Goal: Task Accomplishment & Management: Manage account settings

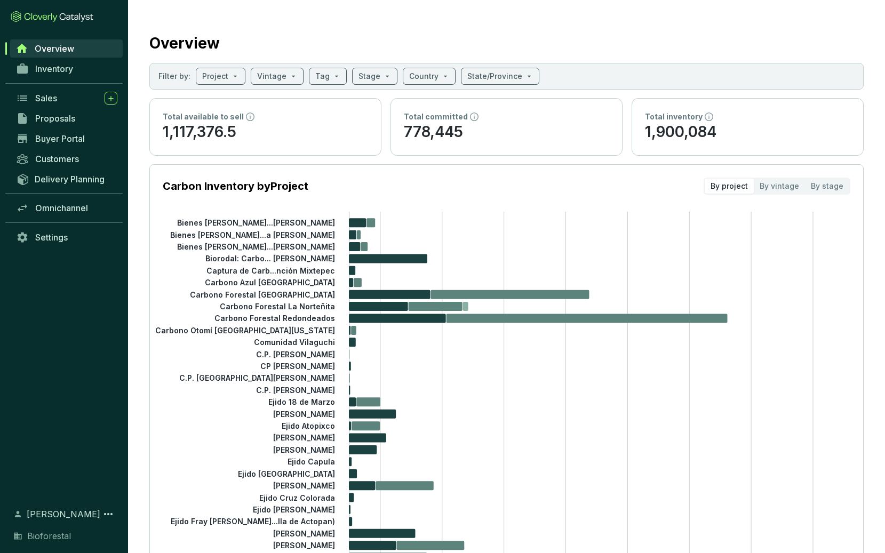
click at [42, 52] on span "Overview" at bounding box center [54, 48] width 39 height 11
click at [43, 72] on span "Inventory" at bounding box center [54, 69] width 38 height 11
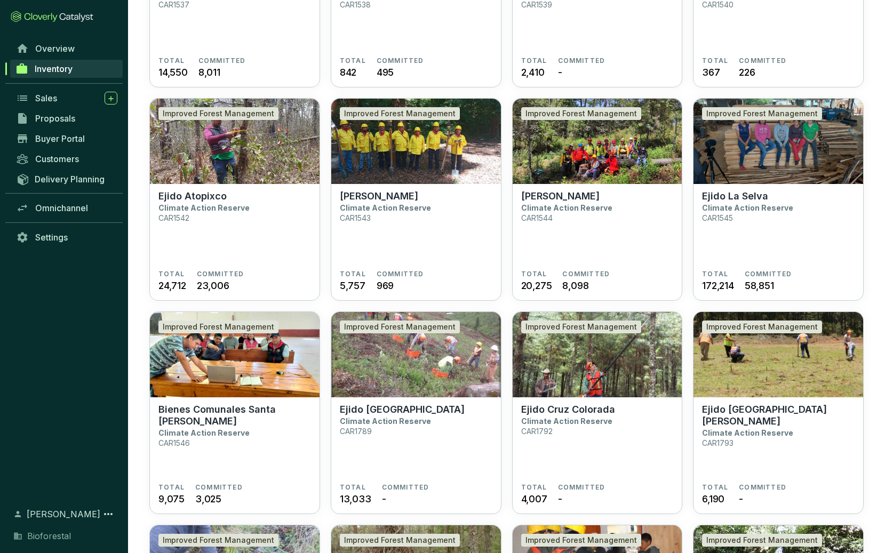
scroll to position [432, 0]
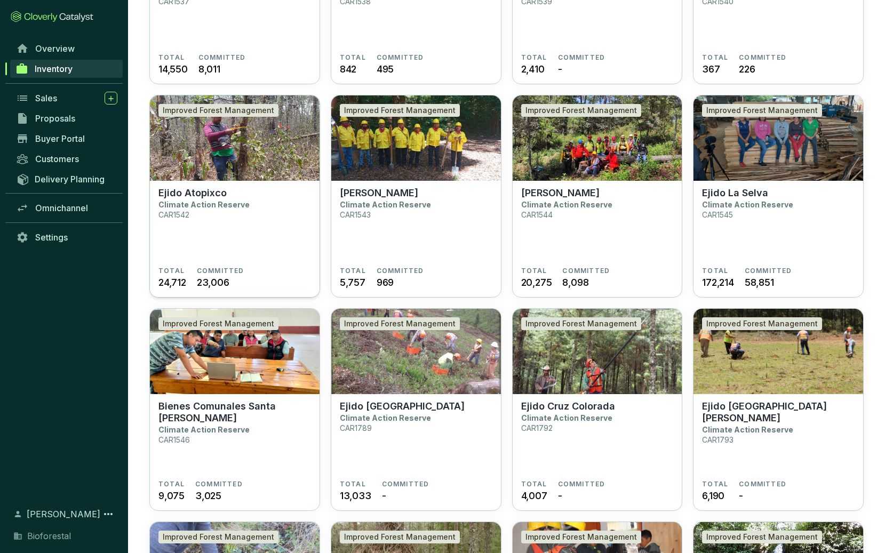
click at [251, 240] on section "Ejido Atopixco Climate Action Reserve CAR1542" at bounding box center [234, 227] width 153 height 80
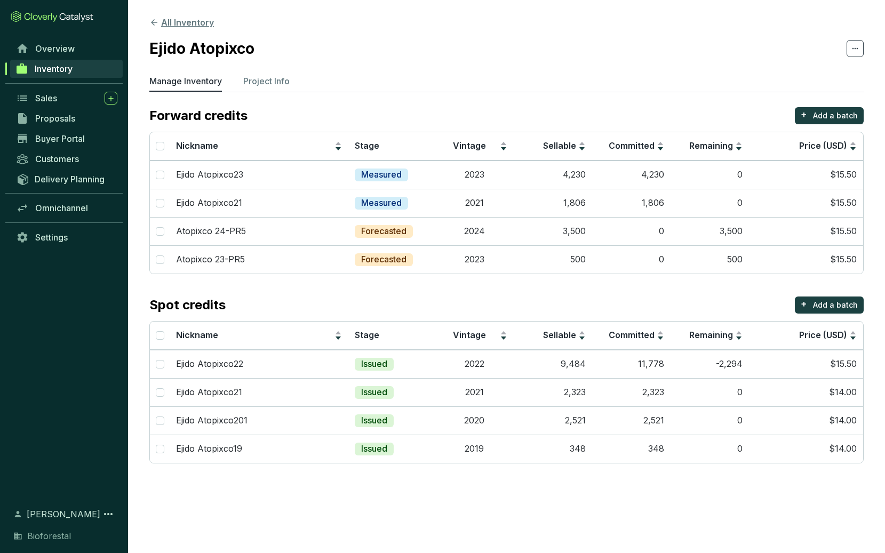
click at [204, 25] on button "All Inventory" at bounding box center [181, 22] width 65 height 13
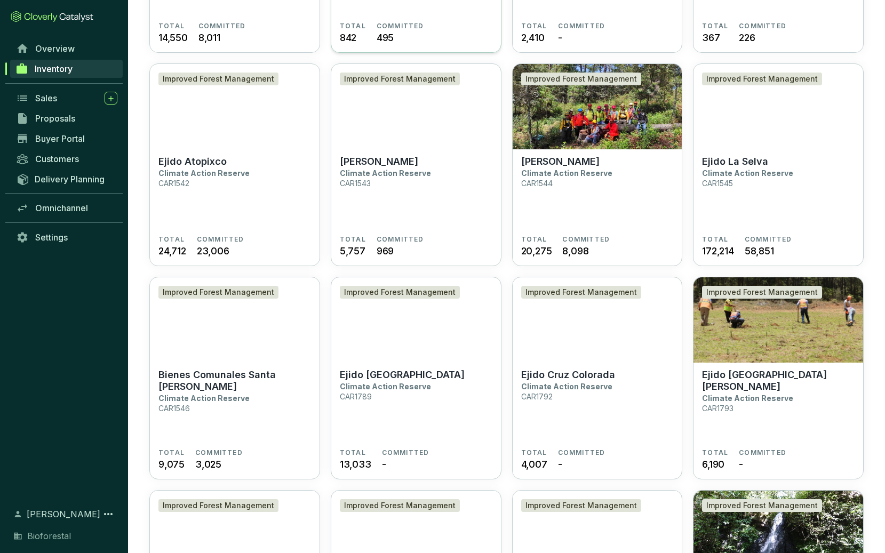
scroll to position [464, 0]
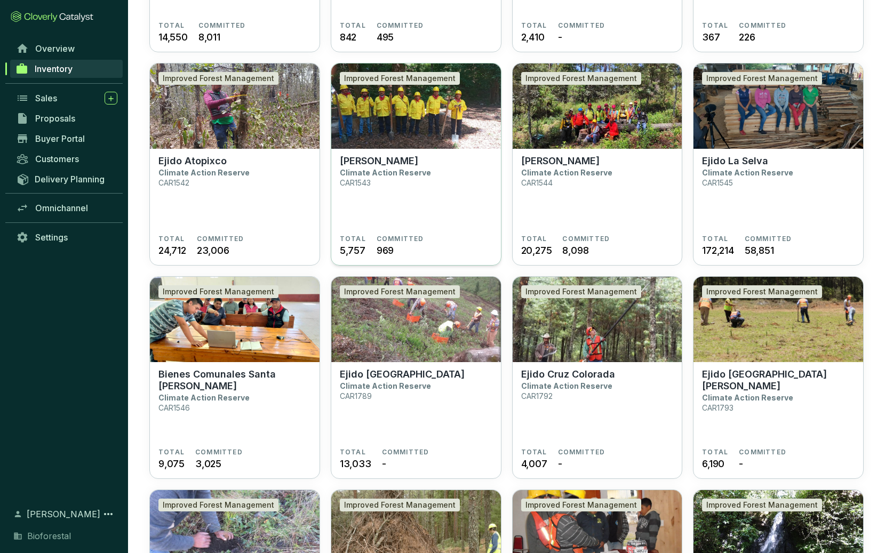
click at [428, 181] on section "Ejido Malila Climate Action Reserve CAR1543" at bounding box center [416, 195] width 153 height 80
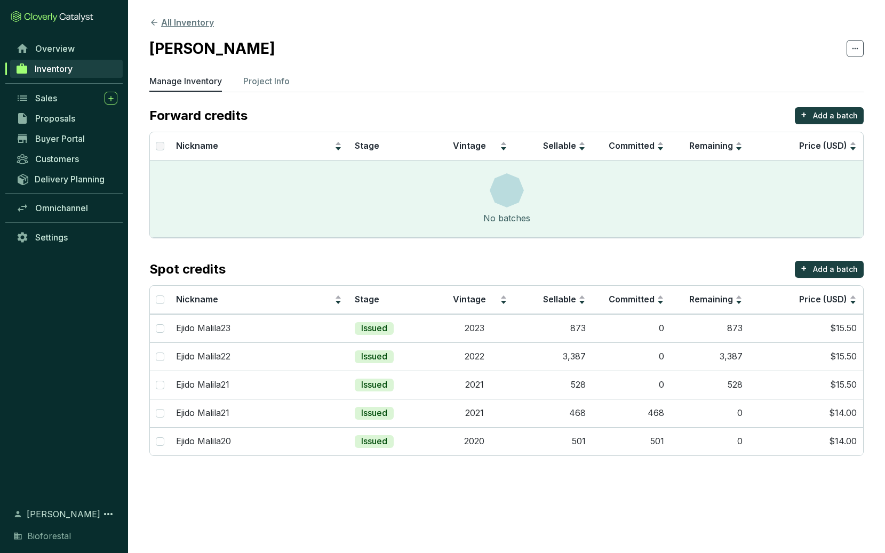
click at [184, 27] on button "All Inventory" at bounding box center [181, 22] width 65 height 13
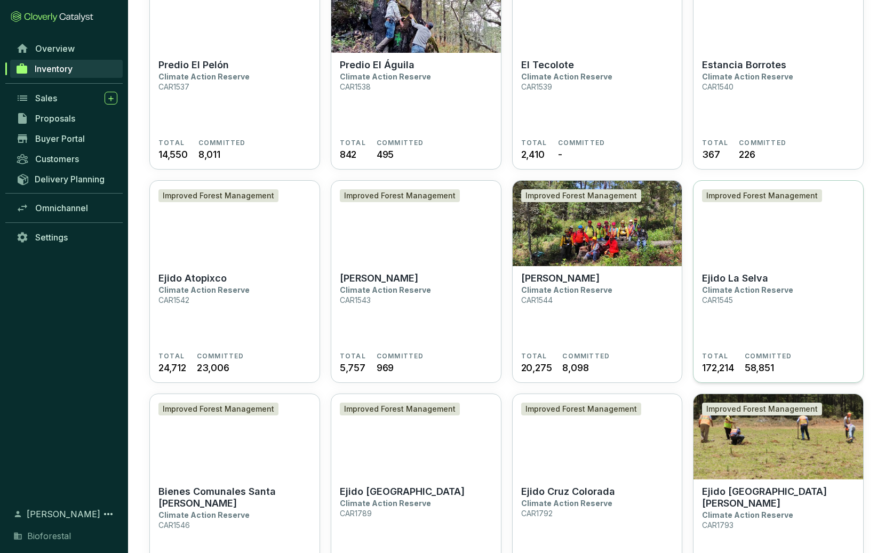
scroll to position [352, 0]
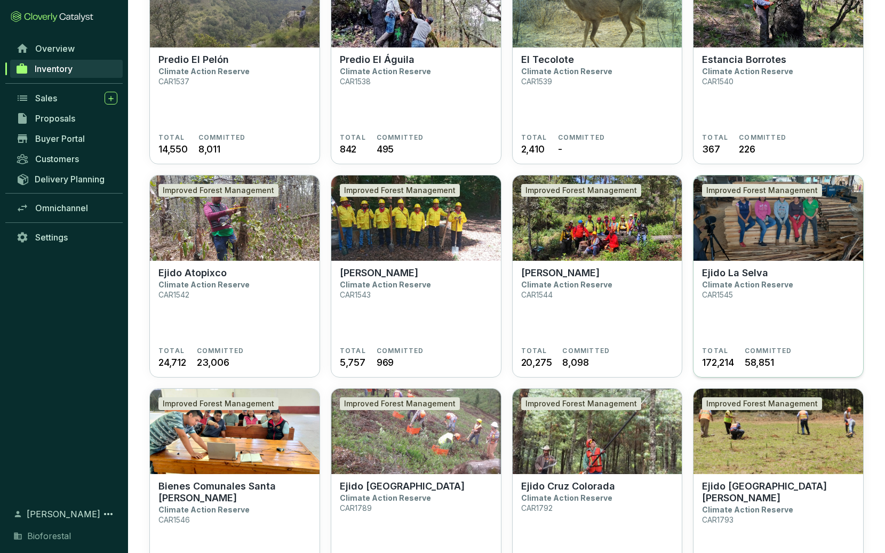
click at [757, 307] on section "Ejido La Selva Climate Action Reserve CAR1545" at bounding box center [778, 307] width 153 height 80
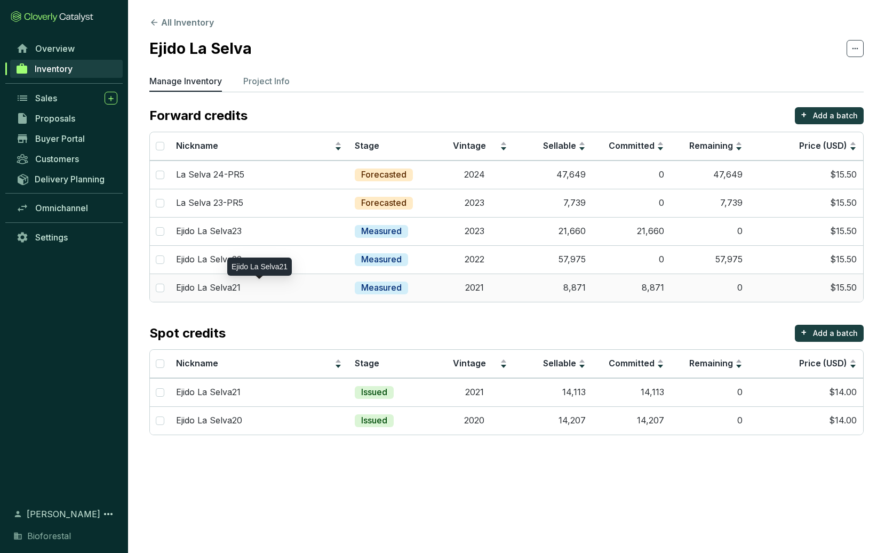
click at [208, 285] on p "Ejido La Selva21" at bounding box center [208, 288] width 65 height 12
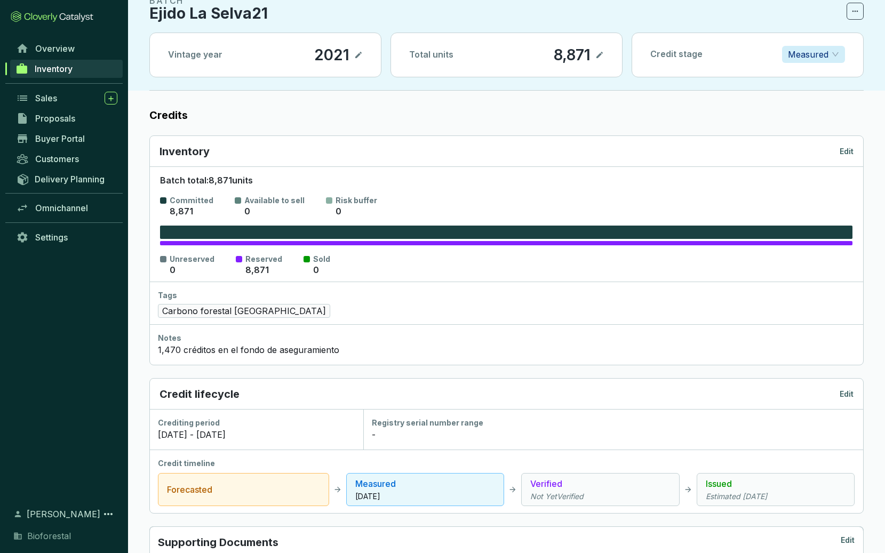
scroll to position [51, 0]
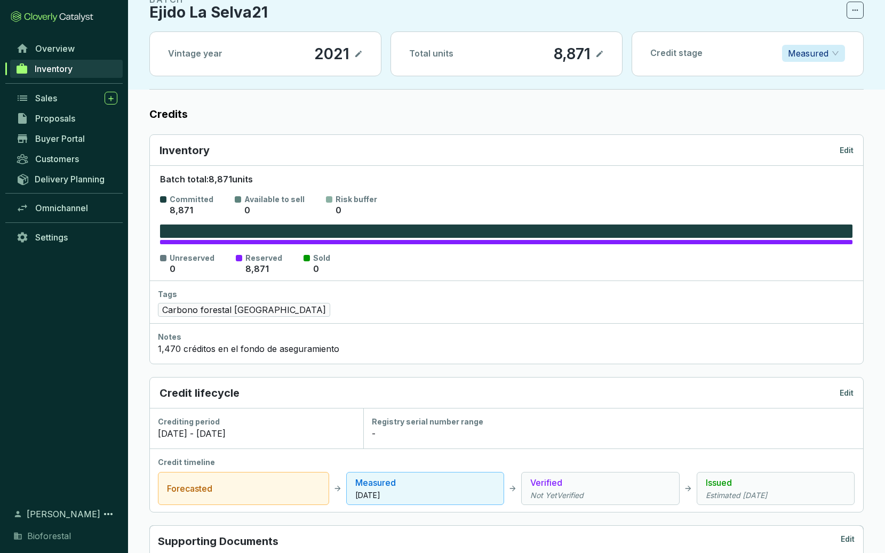
click at [600, 52] on icon at bounding box center [600, 53] width 9 height 13
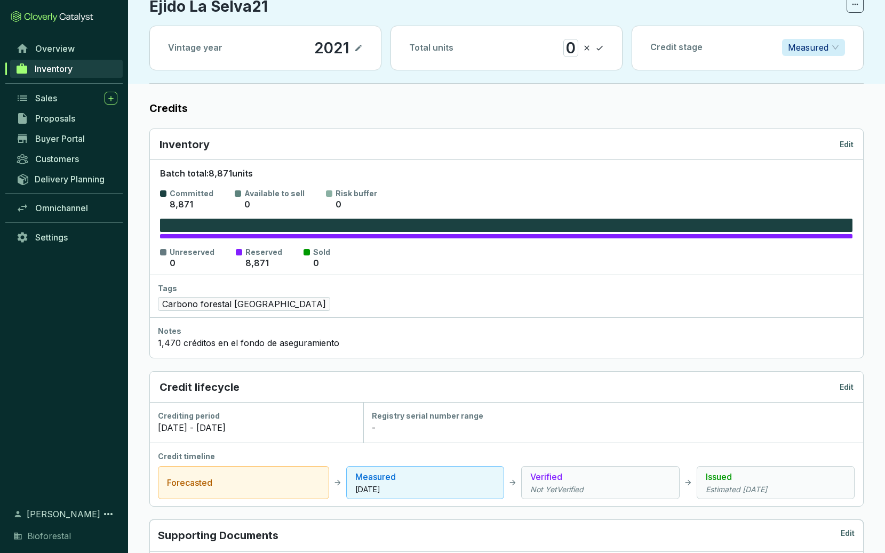
click at [561, 113] on label "Credits" at bounding box center [506, 108] width 715 height 15
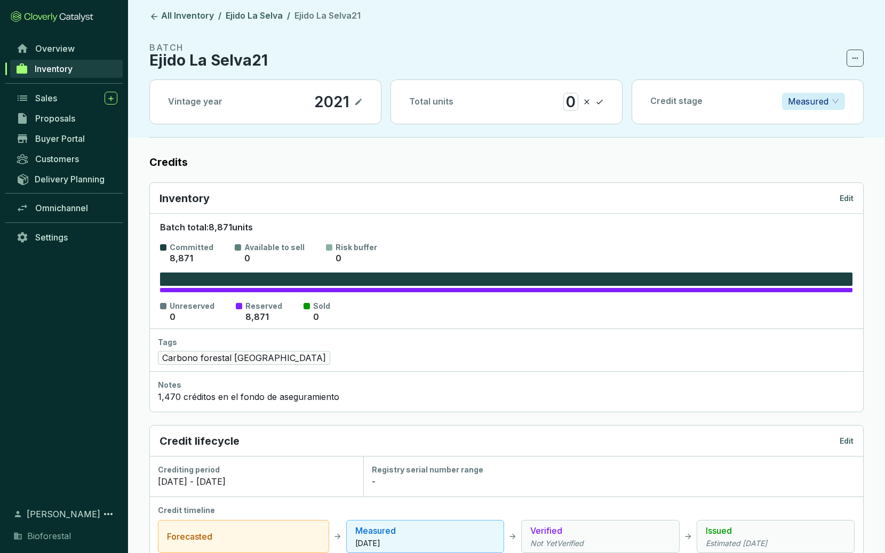
scroll to position [0, 0]
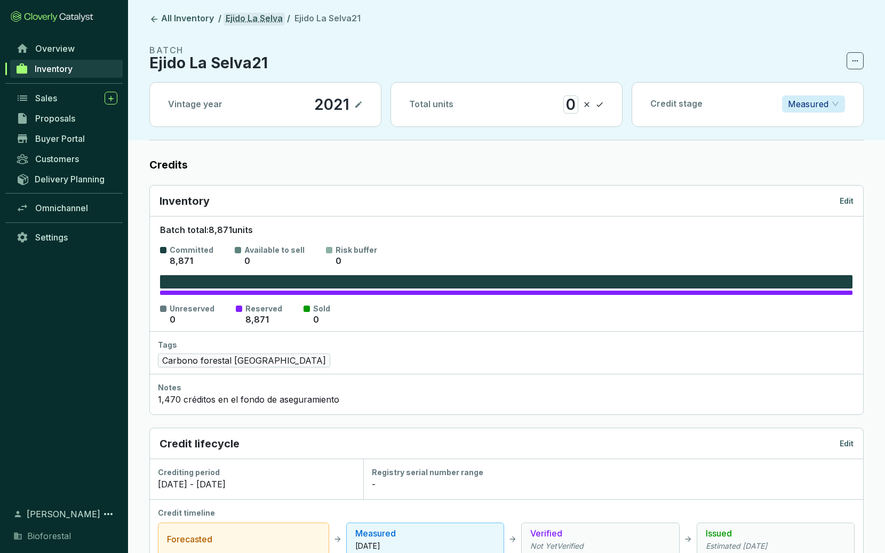
click at [260, 20] on link "Ejido La Selva" at bounding box center [254, 19] width 61 height 13
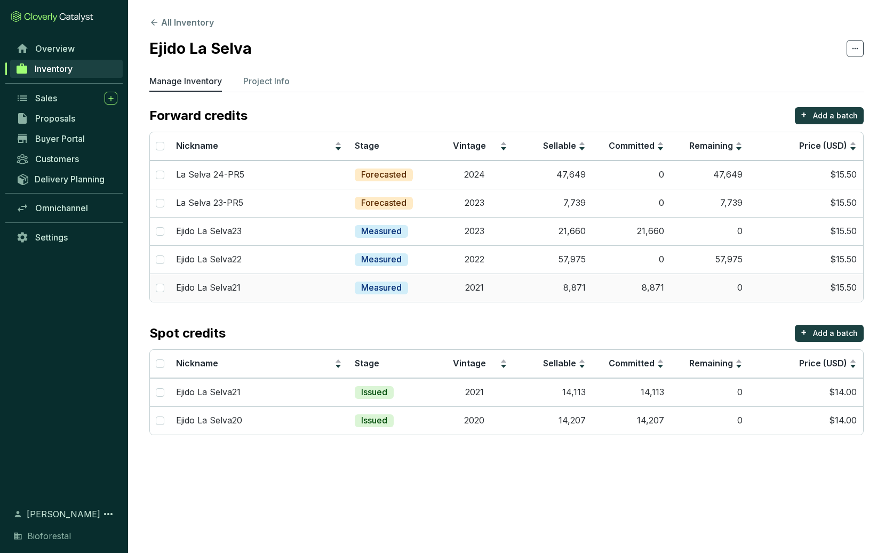
click at [648, 285] on td "8,871" at bounding box center [631, 288] width 78 height 28
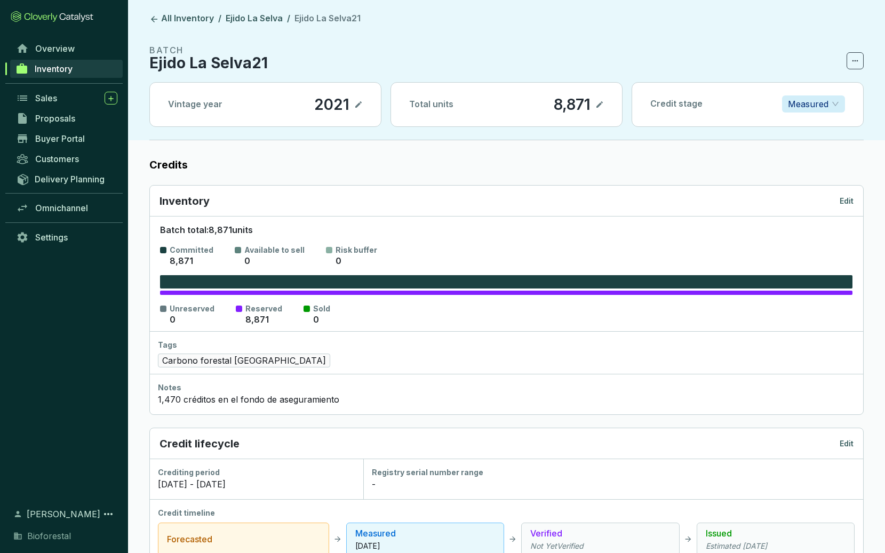
click at [828, 104] on p "Measured" at bounding box center [808, 104] width 41 height 16
click at [807, 181] on p "Issued" at bounding box center [814, 177] width 46 height 12
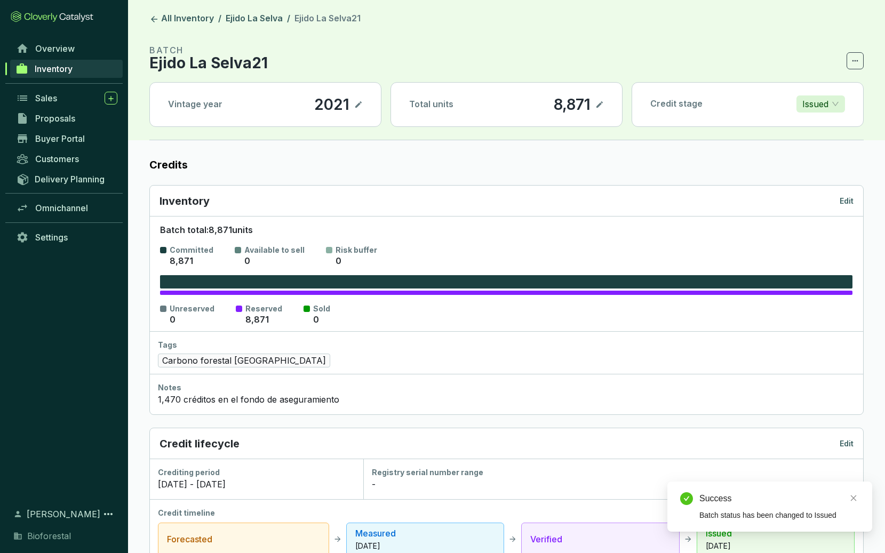
click at [603, 105] on icon at bounding box center [600, 104] width 9 height 13
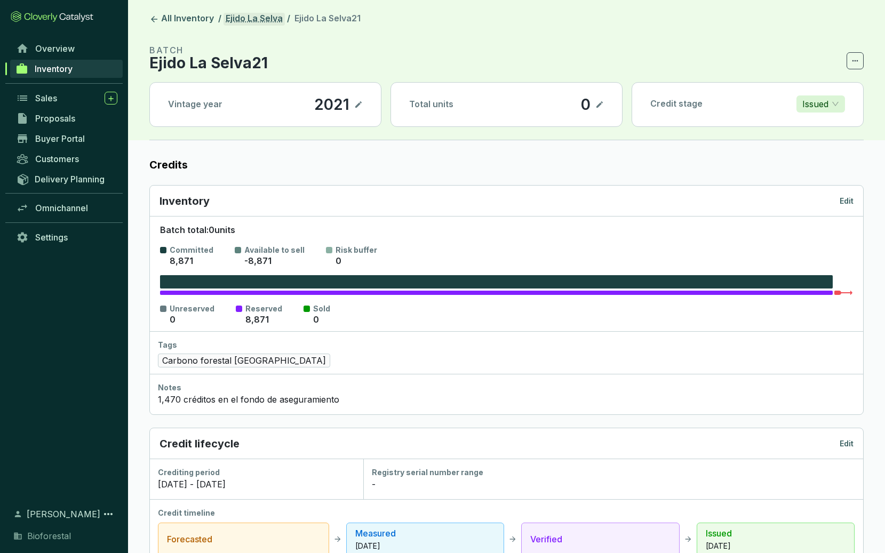
click at [242, 20] on link "Ejido La Selva" at bounding box center [254, 19] width 61 height 13
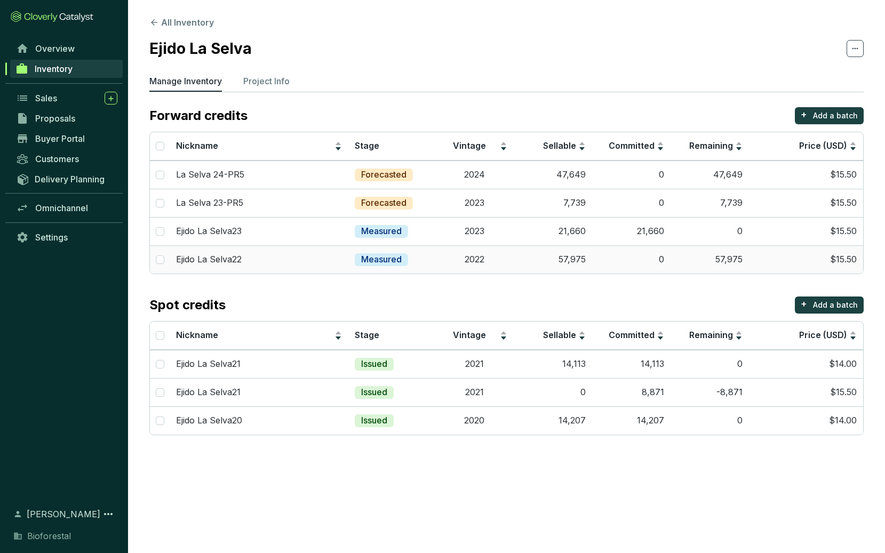
click at [393, 260] on p "Measured" at bounding box center [381, 260] width 41 height 12
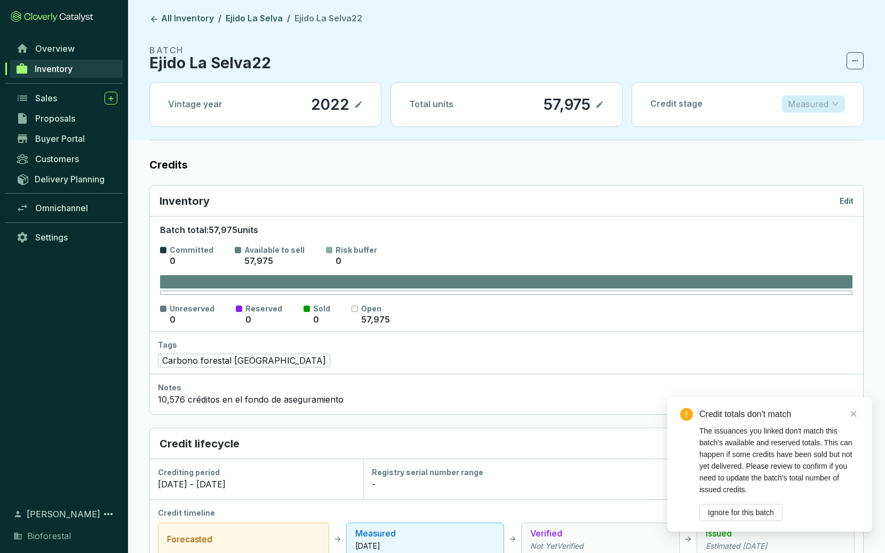
click at [797, 103] on p "Measured" at bounding box center [808, 104] width 41 height 16
click at [799, 180] on p "Issued" at bounding box center [814, 177] width 46 height 12
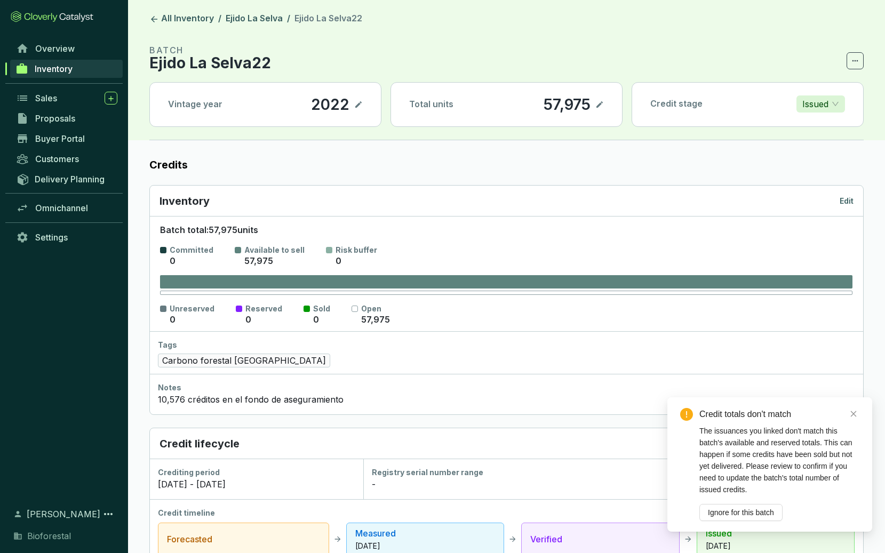
click at [589, 105] on p "57,975" at bounding box center [567, 105] width 48 height 18
click at [602, 103] on icon at bounding box center [600, 104] width 6 height 6
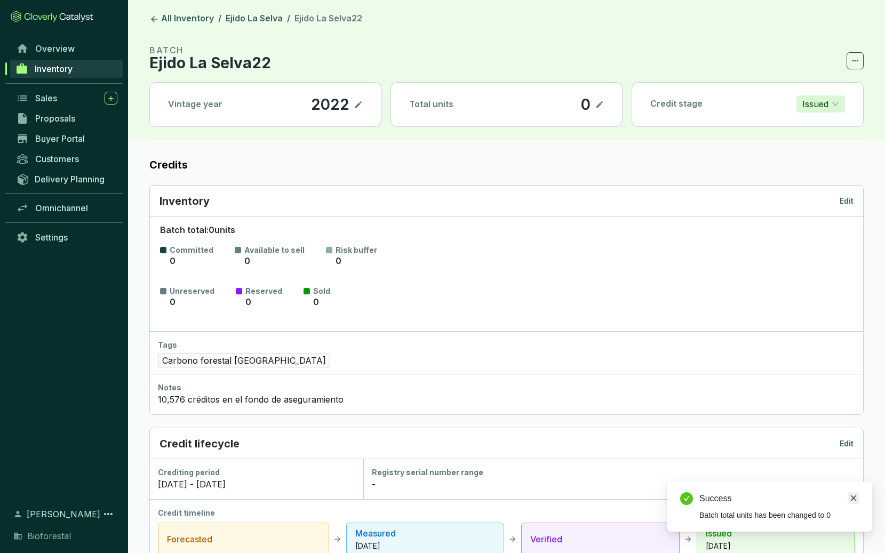
click at [852, 500] on icon "close" at bounding box center [854, 499] width 6 height 6
click at [241, 19] on link "Ejido La Selva" at bounding box center [254, 19] width 61 height 13
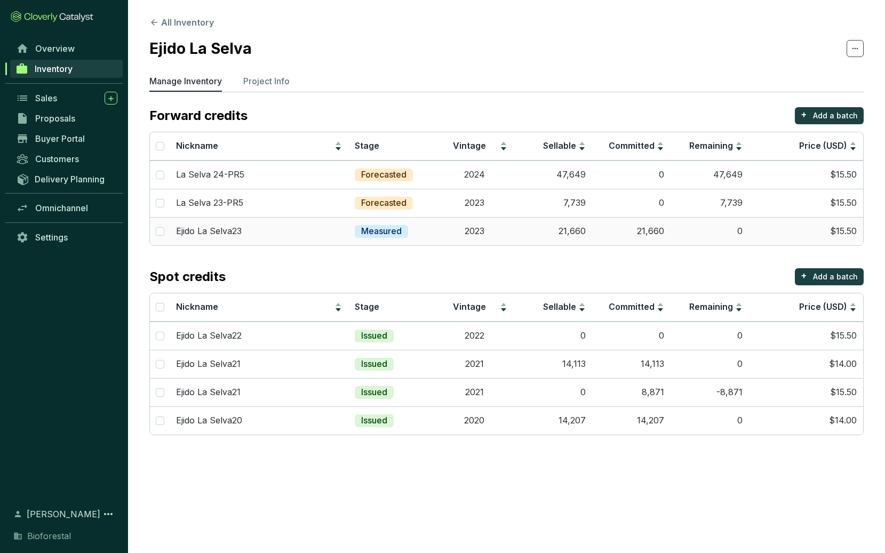
click at [369, 231] on p "Measured" at bounding box center [381, 232] width 41 height 12
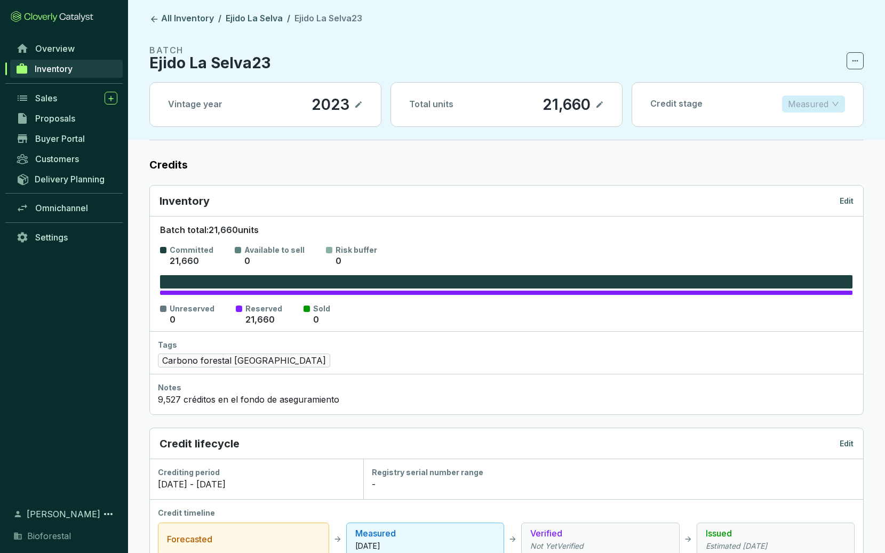
click at [814, 108] on p "Measured" at bounding box center [808, 104] width 41 height 16
click at [813, 175] on p "Issued" at bounding box center [814, 177] width 46 height 12
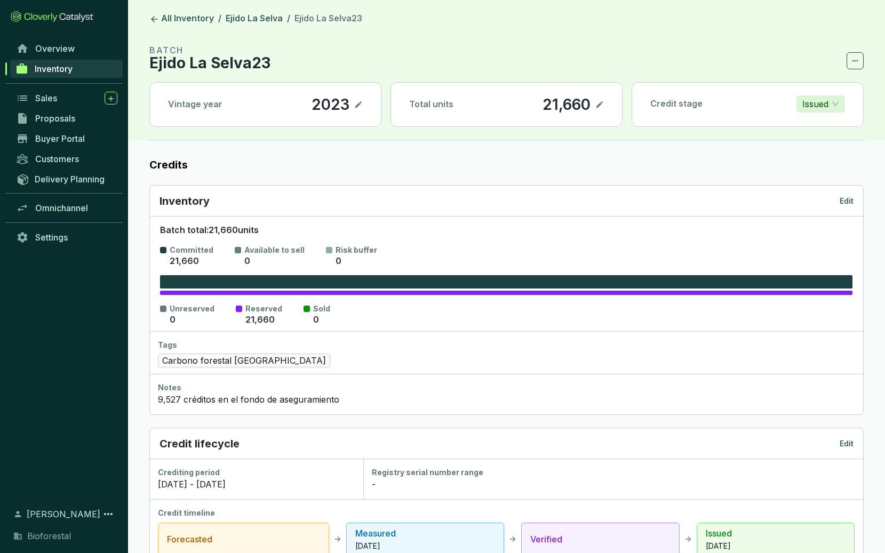
click at [600, 108] on icon at bounding box center [600, 104] width 9 height 13
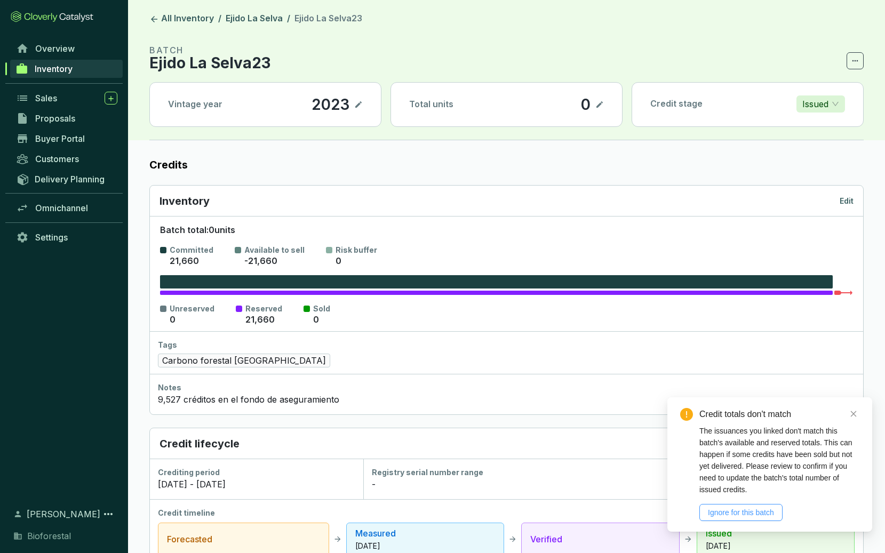
click at [725, 510] on span "Ignore for this batch" at bounding box center [741, 513] width 66 height 12
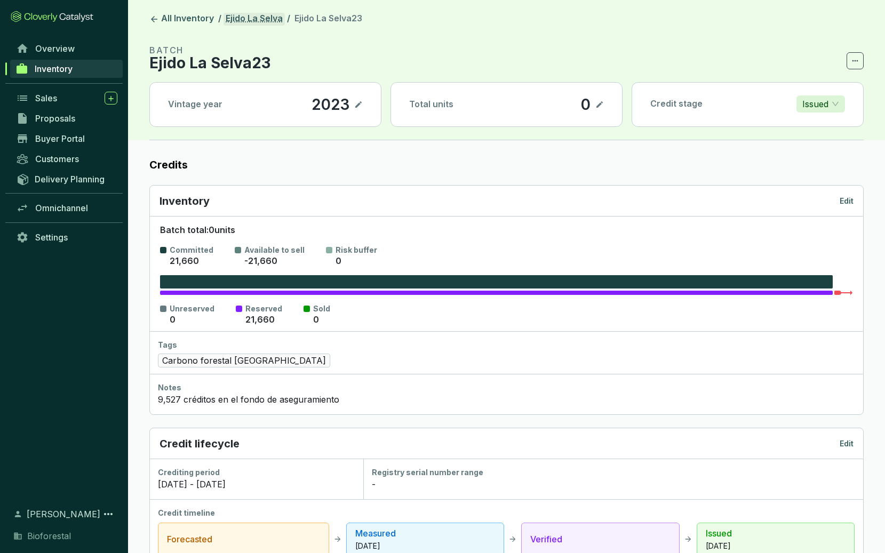
click at [246, 22] on link "Ejido La Selva" at bounding box center [254, 19] width 61 height 13
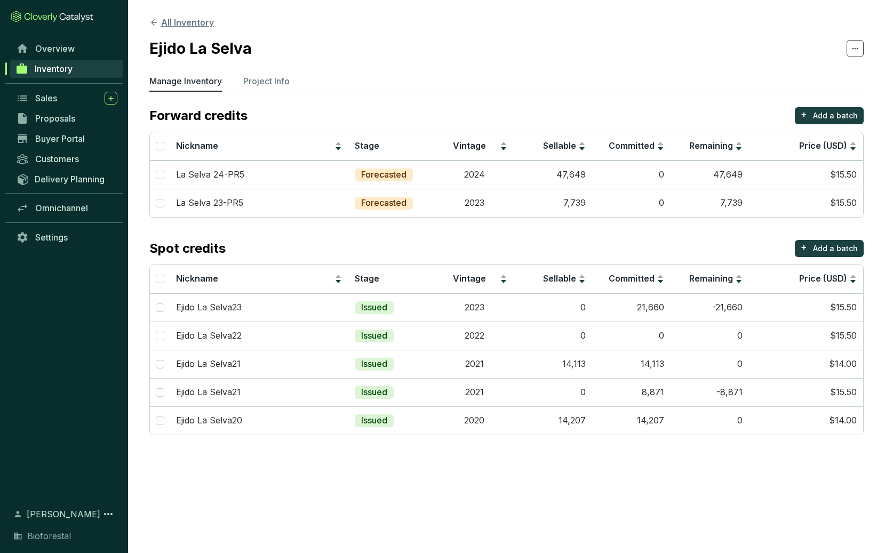
click at [184, 27] on button "All Inventory" at bounding box center [181, 22] width 65 height 13
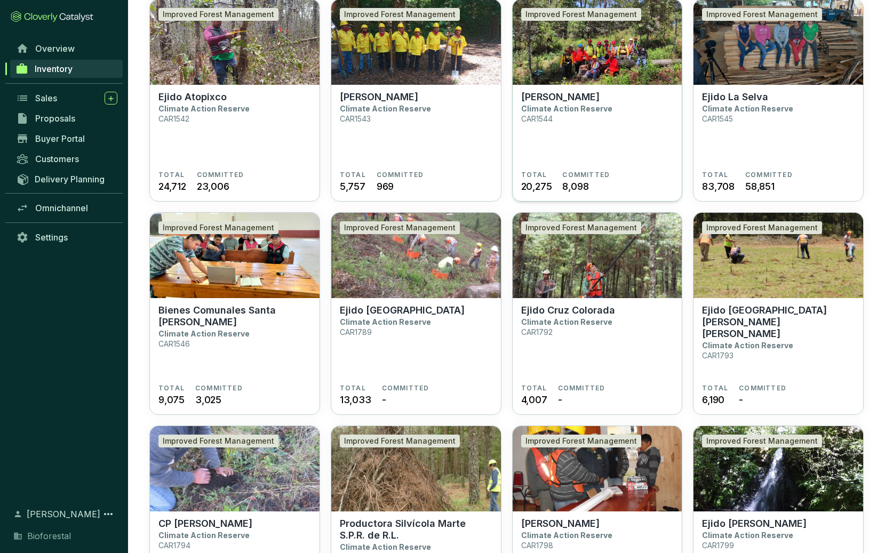
scroll to position [533, 0]
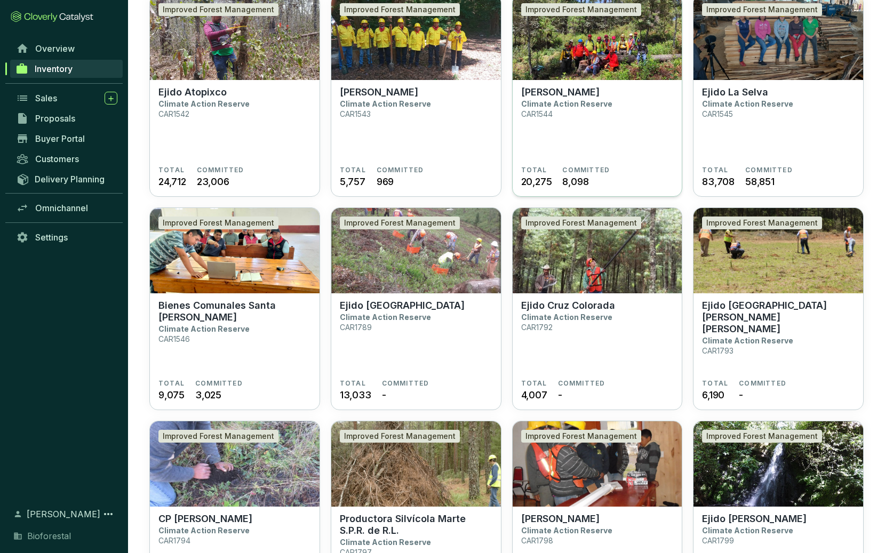
click at [604, 131] on section "Ejido Zacualtipán Climate Action Reserve CAR1544" at bounding box center [597, 126] width 153 height 80
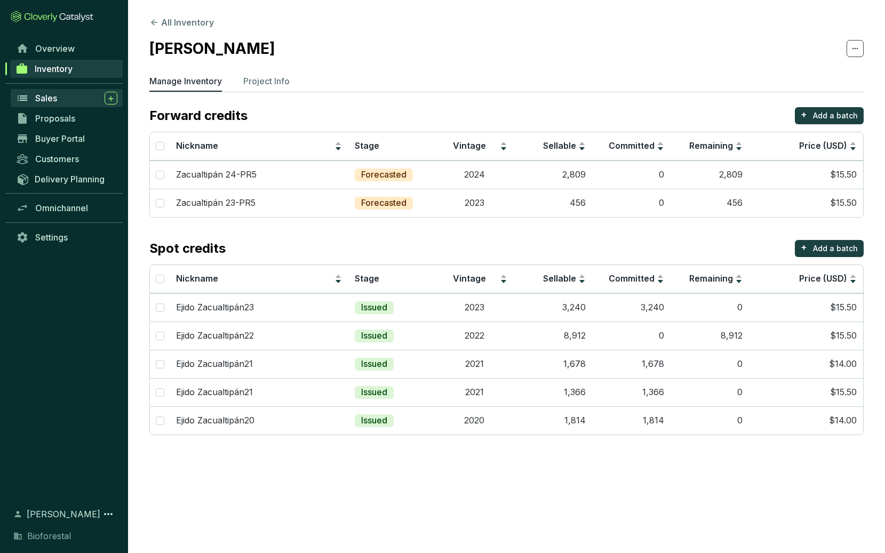
click at [51, 101] on span "Sales" at bounding box center [46, 98] width 22 height 11
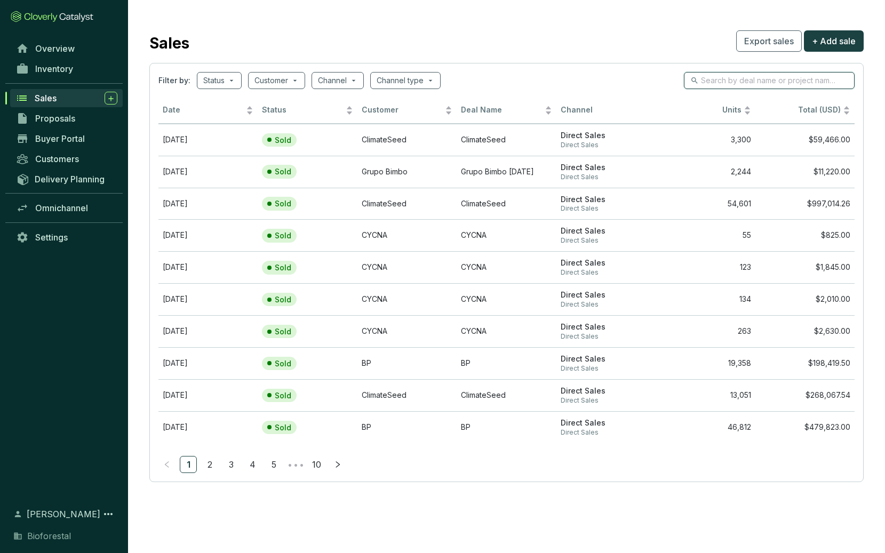
click at [745, 78] on input "search" at bounding box center [770, 81] width 138 height 12
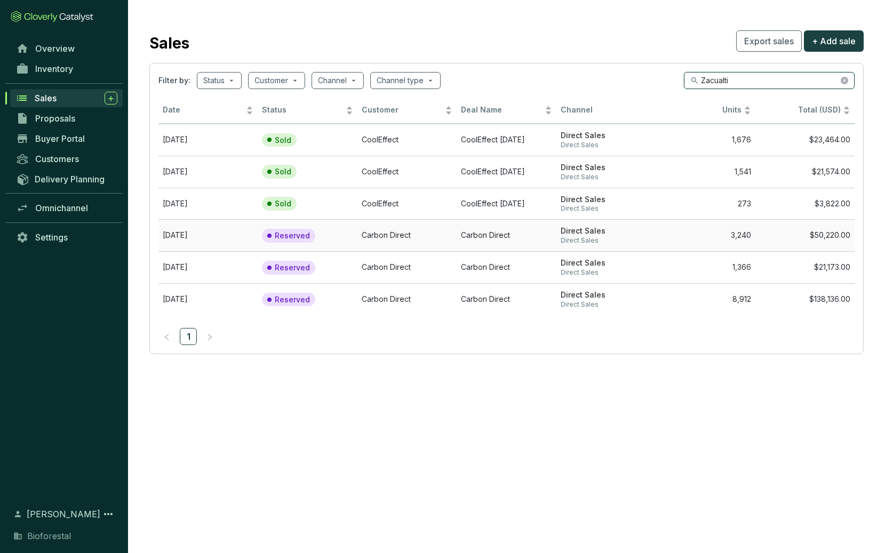
type input "Zacualti"
click at [287, 238] on p "Reserved" at bounding box center [292, 236] width 35 height 10
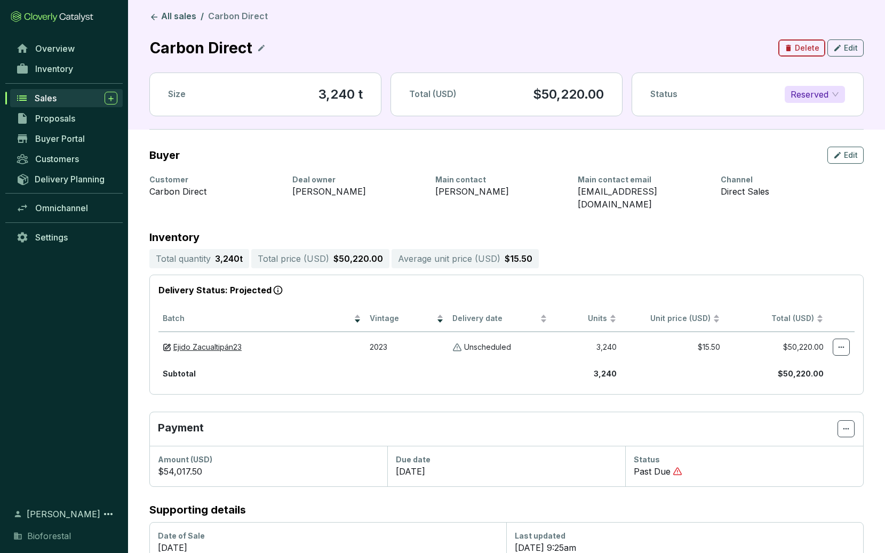
click at [798, 46] on span "Delete" at bounding box center [807, 48] width 25 height 11
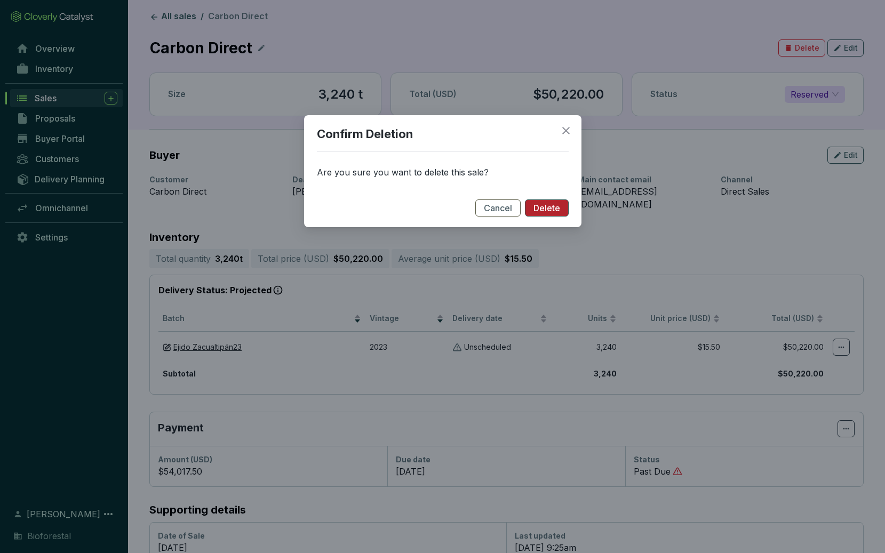
click at [554, 211] on span "Delete" at bounding box center [547, 209] width 27 height 12
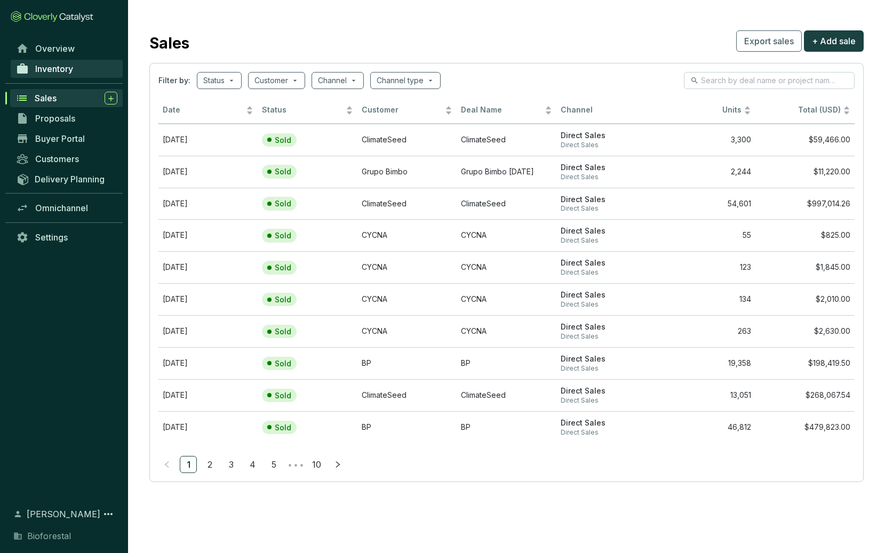
click at [54, 67] on span "Inventory" at bounding box center [54, 69] width 38 height 11
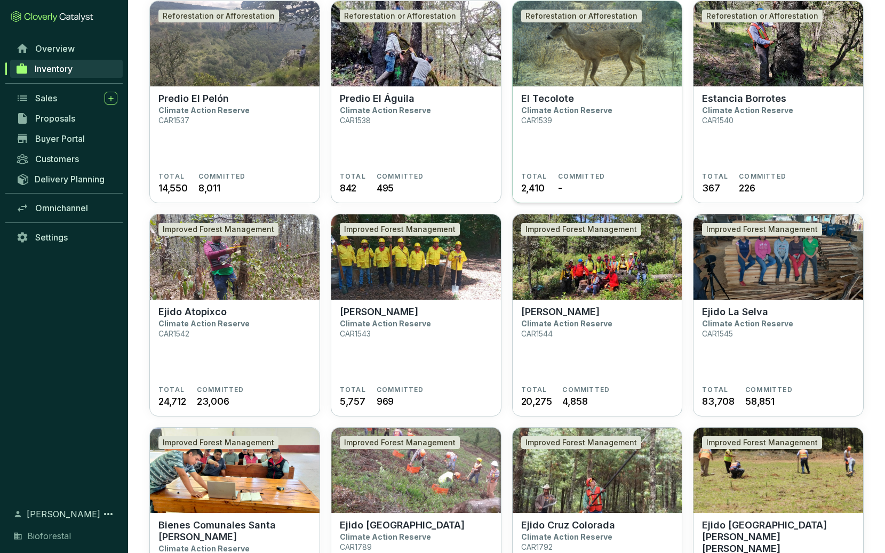
scroll to position [311, 0]
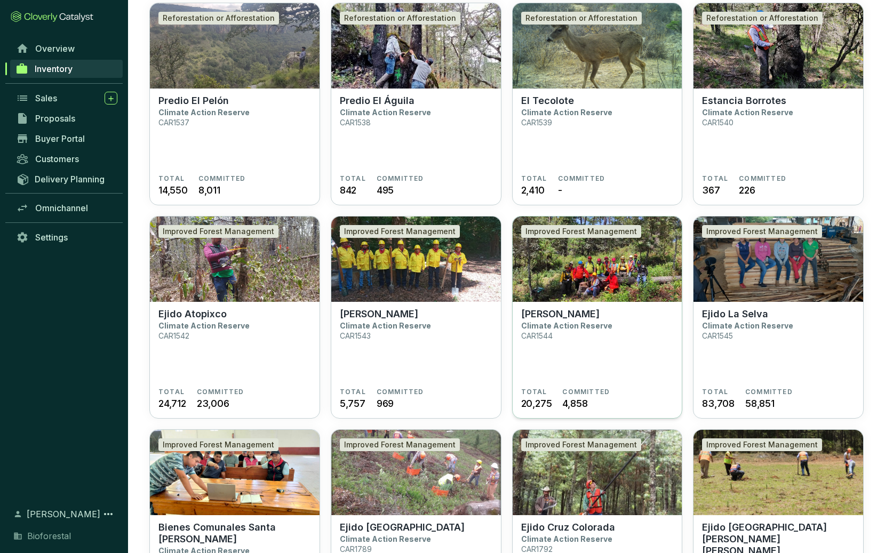
click at [604, 355] on section "Ejido Zacualtipán Climate Action Reserve CAR1544" at bounding box center [597, 348] width 153 height 80
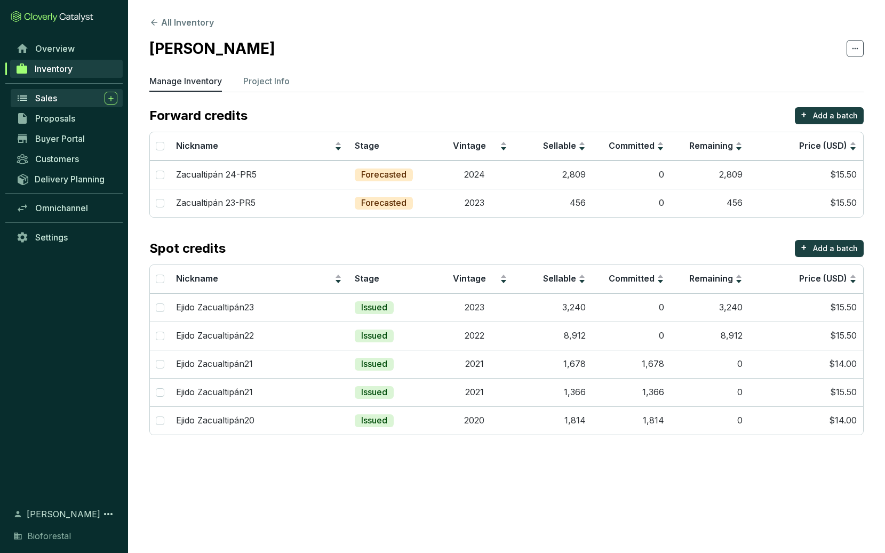
click at [51, 98] on span "Sales" at bounding box center [46, 98] width 22 height 11
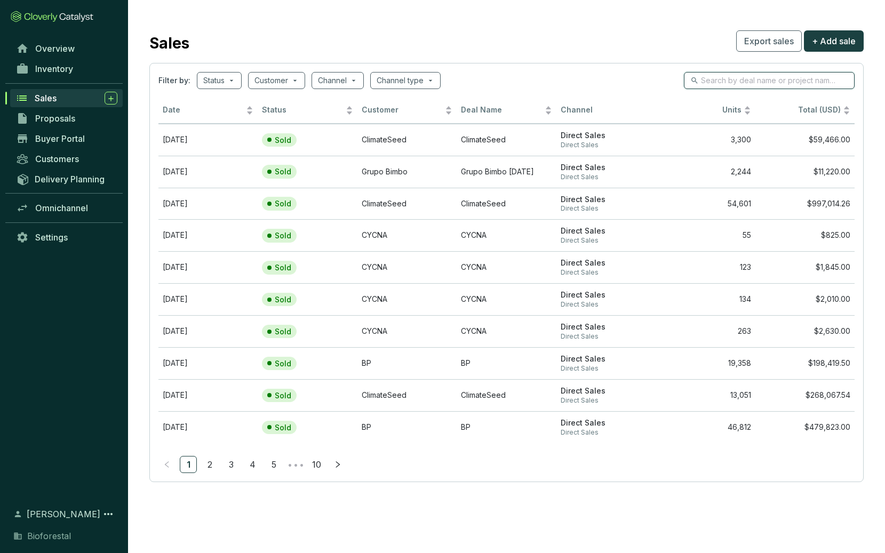
click at [788, 79] on input "search" at bounding box center [770, 81] width 138 height 12
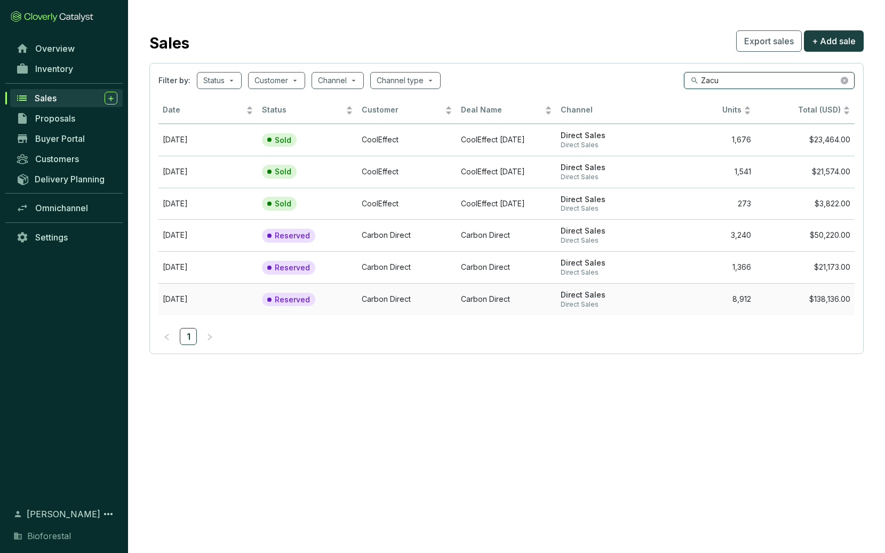
type input "Zacu"
click at [210, 302] on td "[DATE]" at bounding box center [207, 299] width 99 height 32
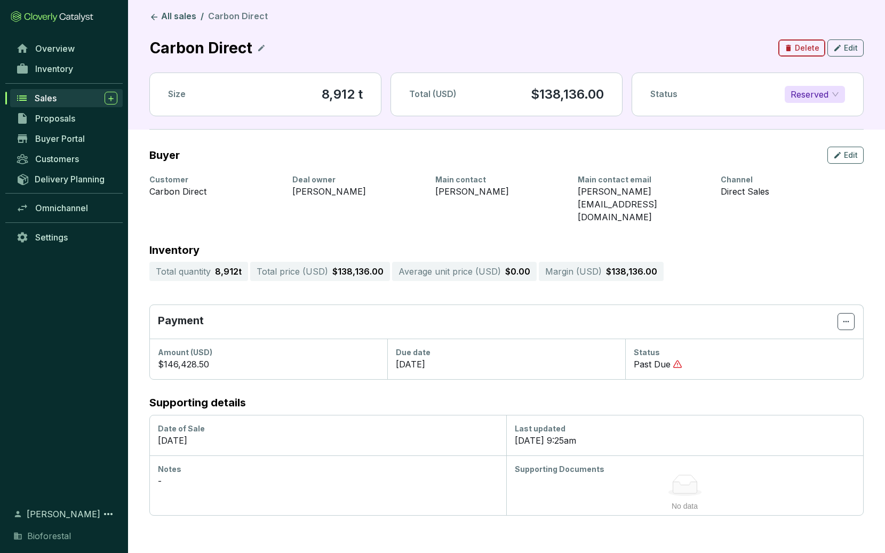
click at [789, 50] on icon "button" at bounding box center [788, 48] width 5 height 6
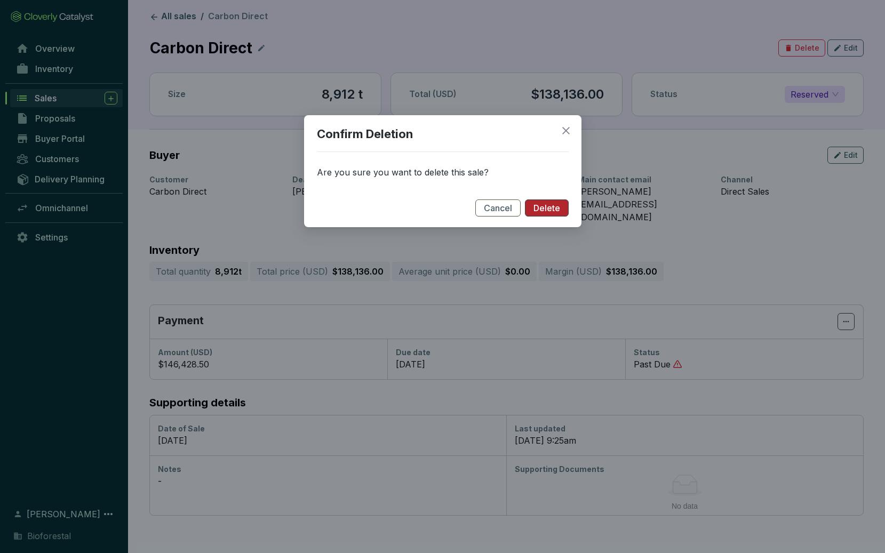
click at [541, 208] on span "Delete" at bounding box center [547, 209] width 27 height 12
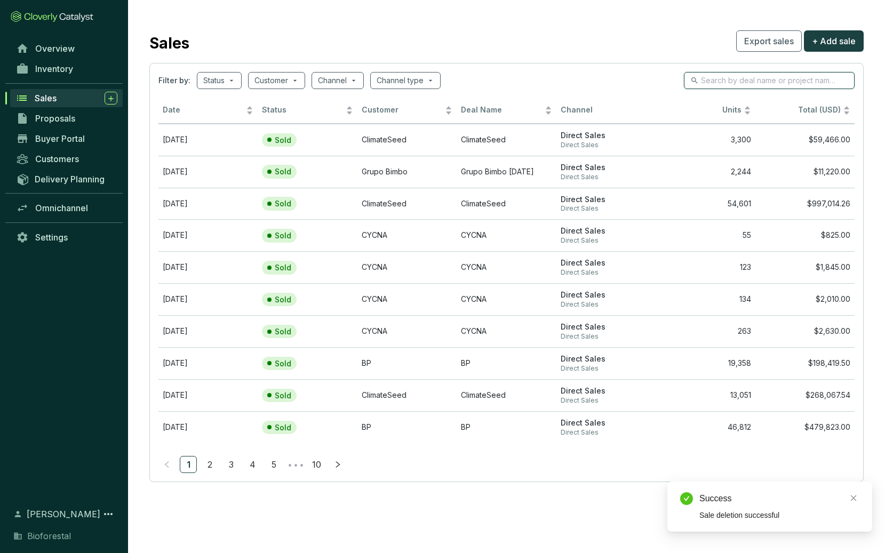
click at [723, 75] on input "search" at bounding box center [770, 81] width 138 height 12
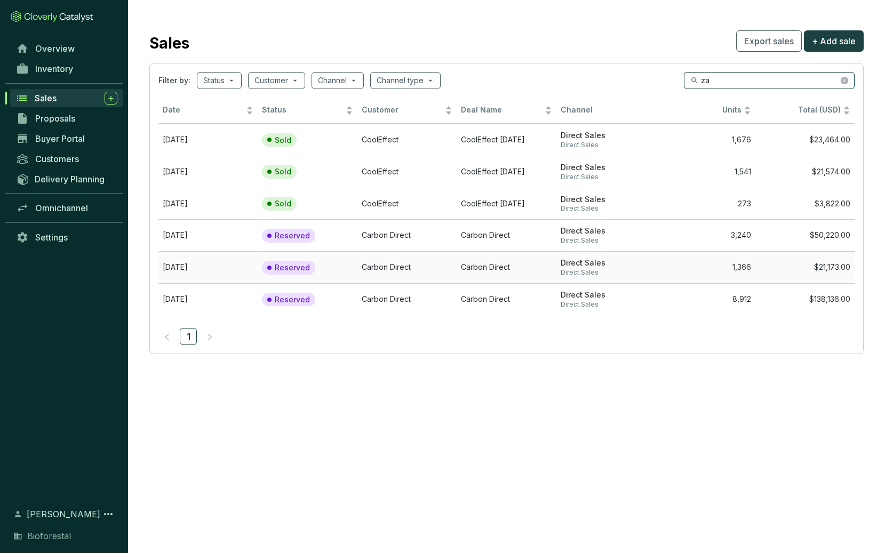
type input "za"
click at [718, 269] on td "1,366" at bounding box center [705, 267] width 99 height 32
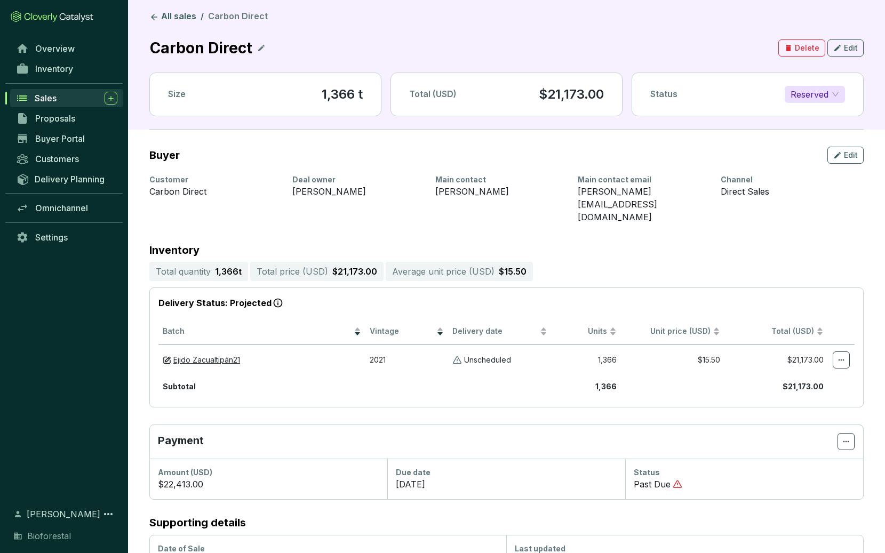
click at [807, 94] on span "Reserved" at bounding box center [815, 94] width 49 height 16
click at [781, 175] on div "Channel" at bounding box center [786, 179] width 130 height 11
click at [791, 45] on icon "button" at bounding box center [788, 48] width 5 height 6
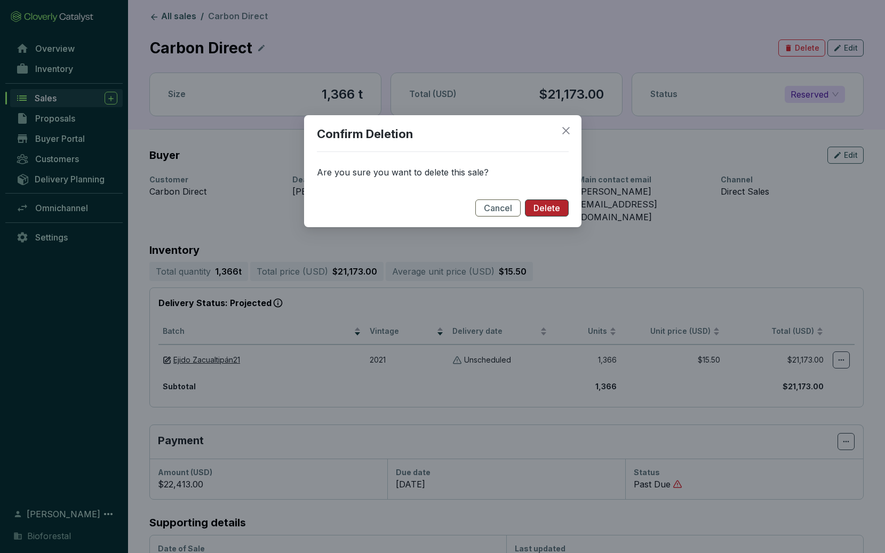
click at [545, 208] on span "Delete" at bounding box center [547, 209] width 27 height 12
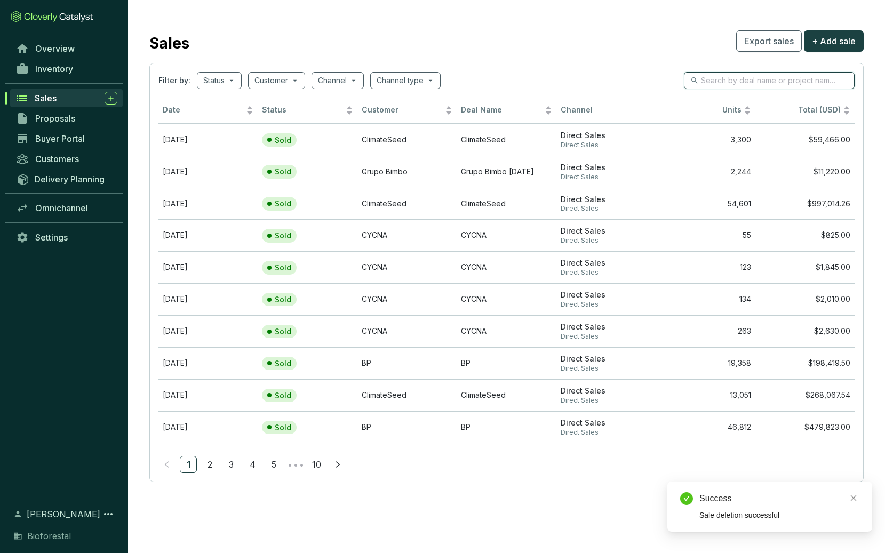
click at [750, 83] on input "search" at bounding box center [770, 81] width 138 height 12
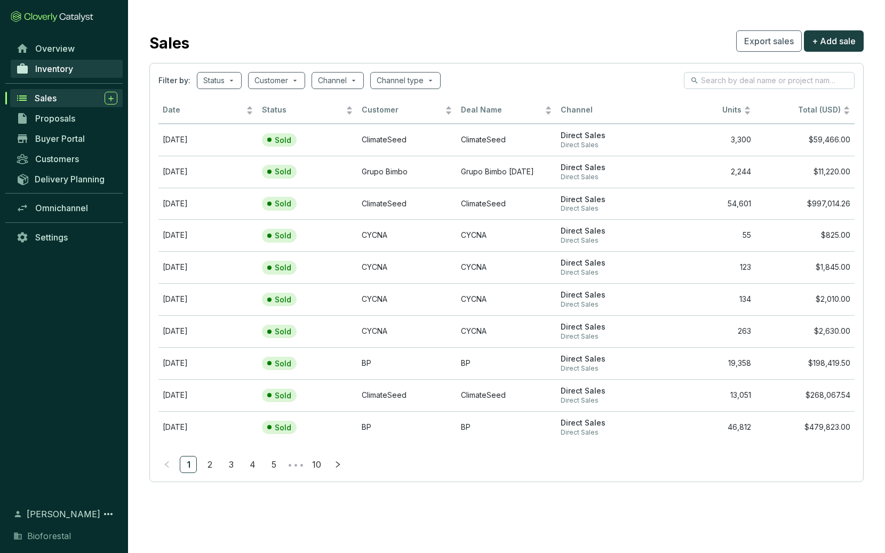
click at [54, 68] on span "Inventory" at bounding box center [54, 69] width 38 height 11
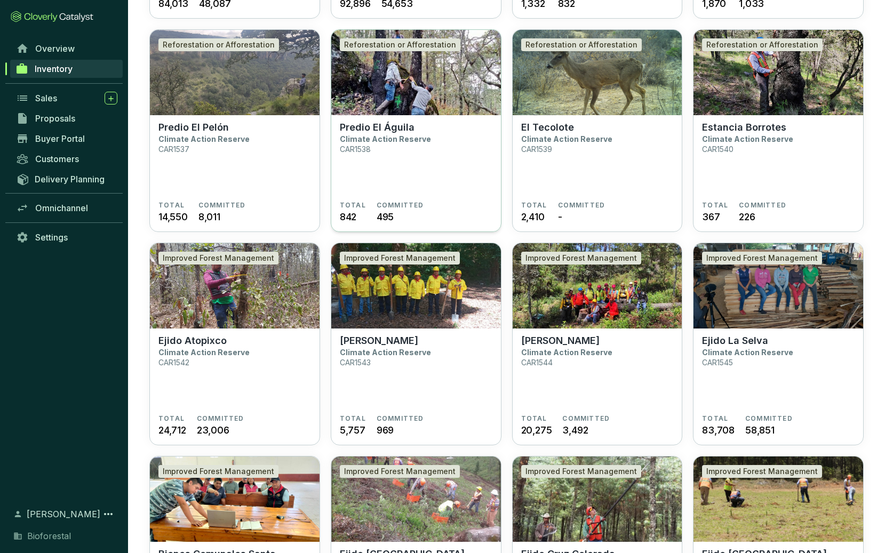
scroll to position [291, 0]
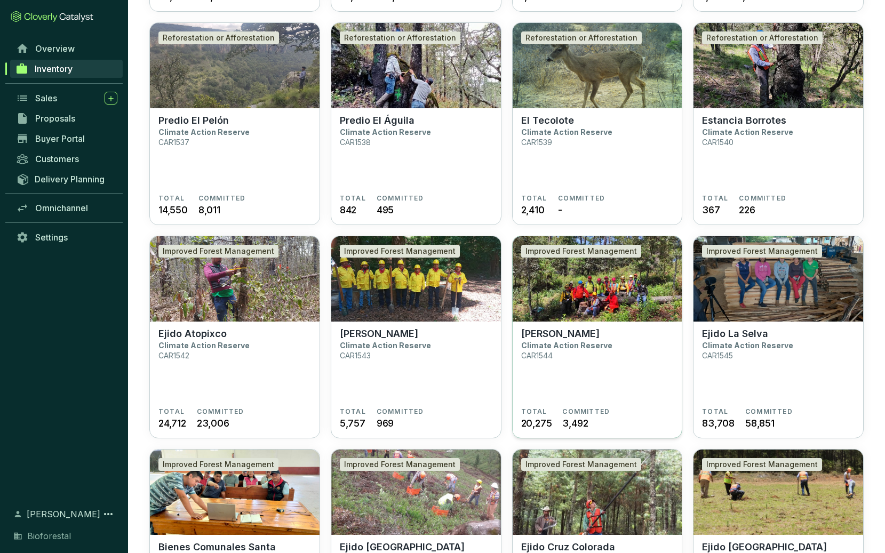
click at [589, 382] on section "Ejido Zacualtipán Climate Action Reserve CAR1544" at bounding box center [597, 368] width 153 height 80
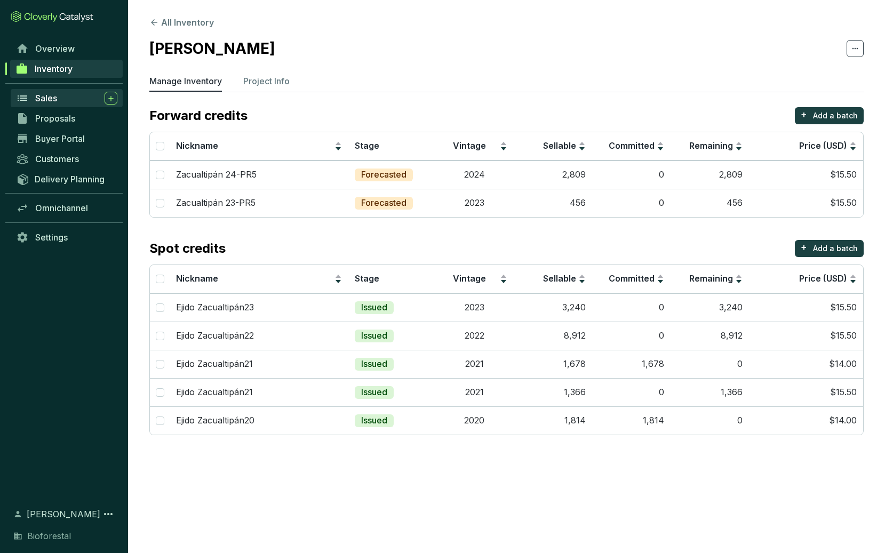
click at [41, 97] on span "Sales" at bounding box center [46, 98] width 22 height 11
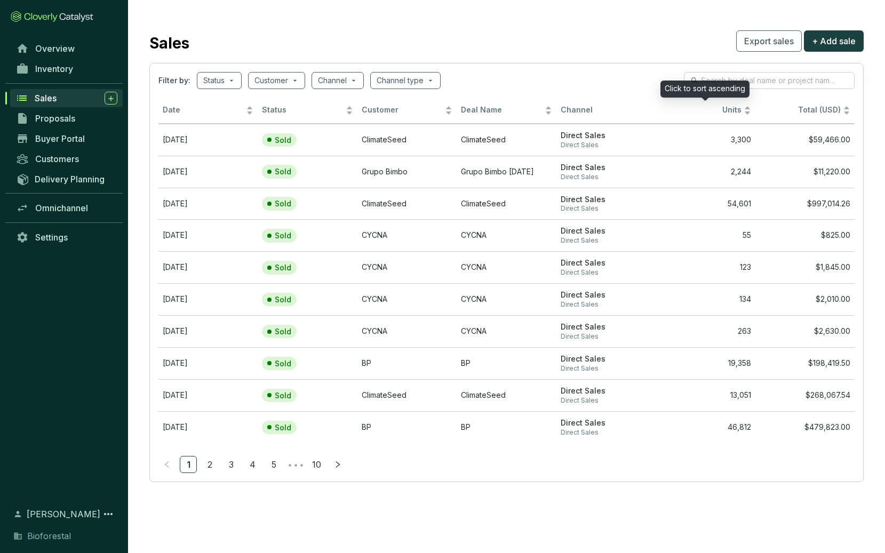
click at [716, 83] on div "Click to sort ascending" at bounding box center [705, 89] width 89 height 17
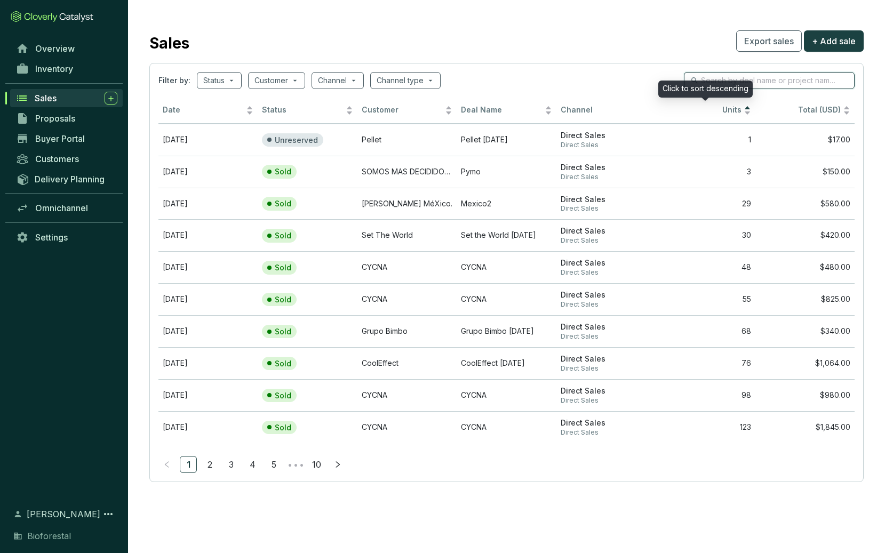
click at [715, 76] on input "search" at bounding box center [770, 81] width 138 height 12
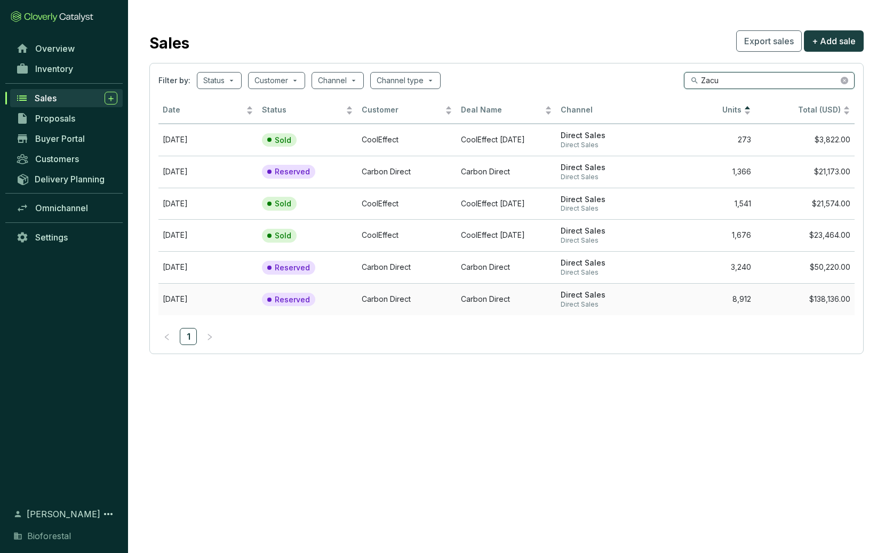
type input "Zacu"
click at [295, 299] on p "Reserved" at bounding box center [292, 300] width 35 height 10
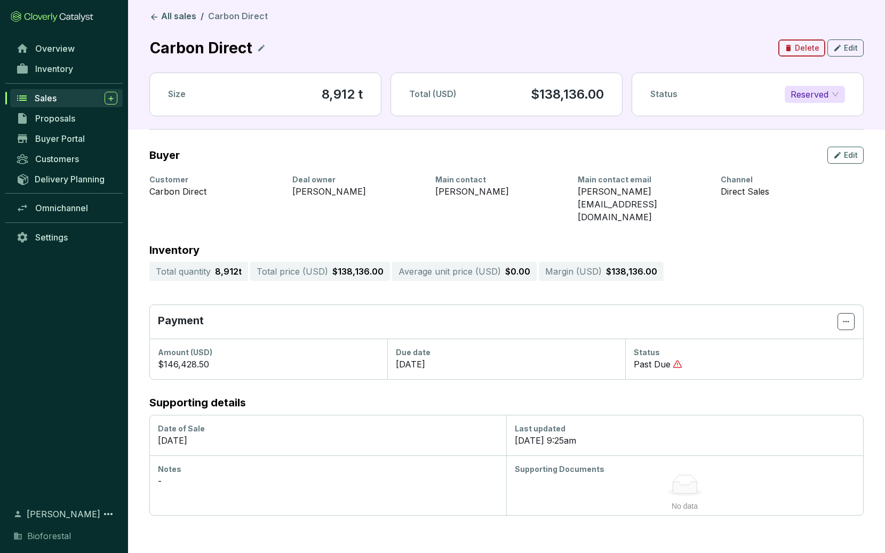
click at [808, 49] on span "Delete" at bounding box center [807, 48] width 25 height 11
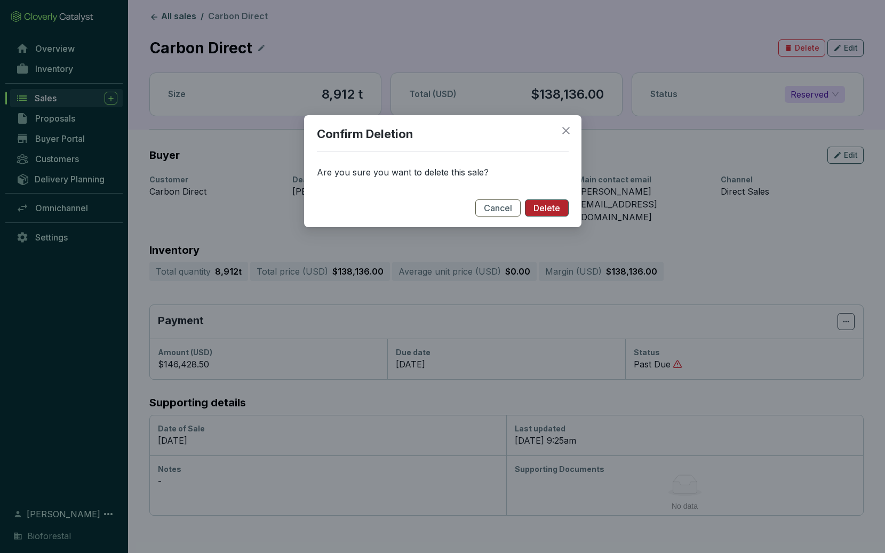
click at [553, 205] on span "Delete" at bounding box center [547, 209] width 27 height 12
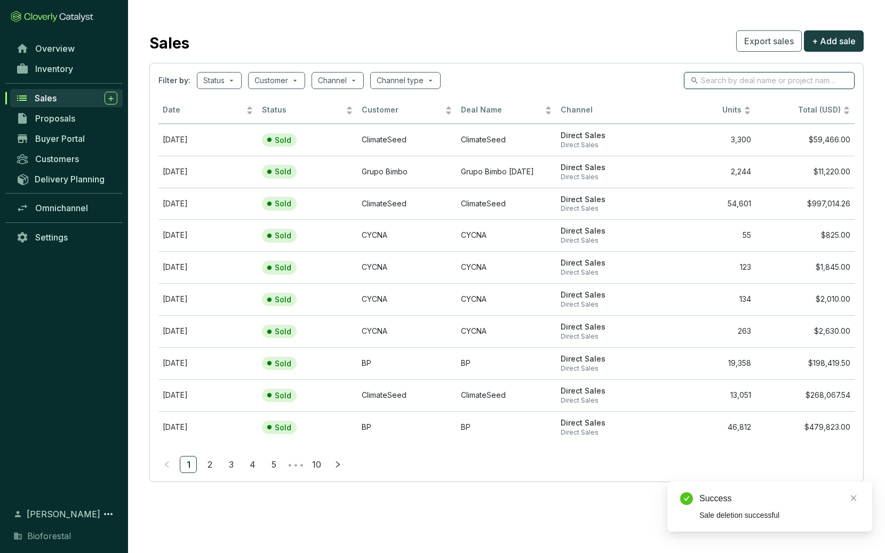
click at [706, 83] on input "search" at bounding box center [770, 81] width 138 height 12
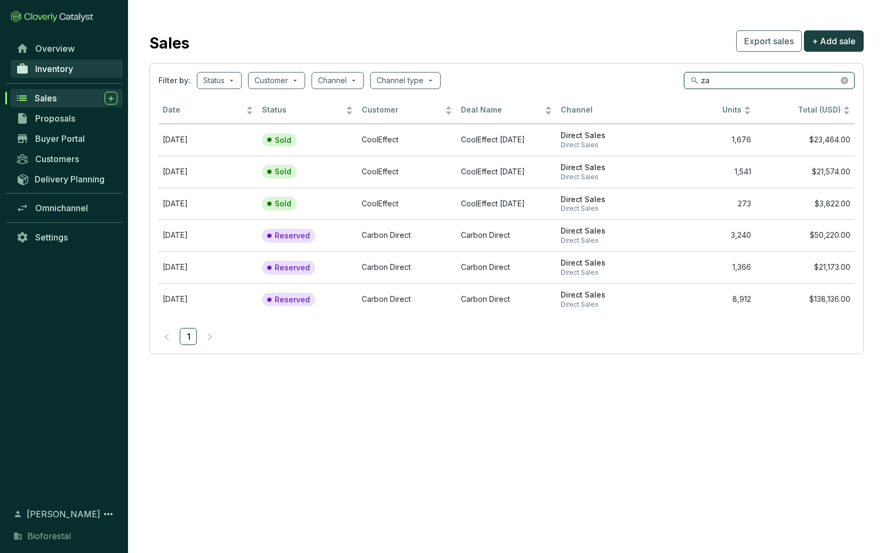
type input "za"
click at [53, 73] on span "Inventory" at bounding box center [54, 69] width 38 height 11
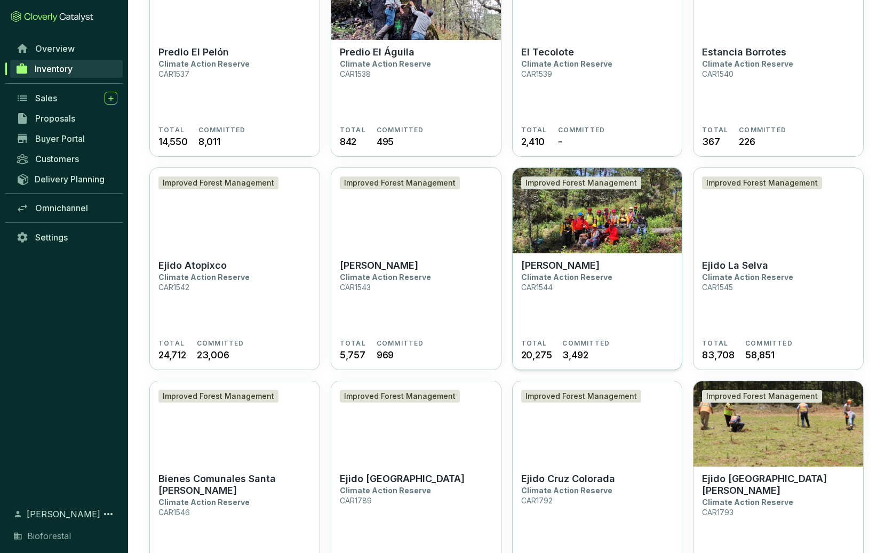
scroll to position [358, 0]
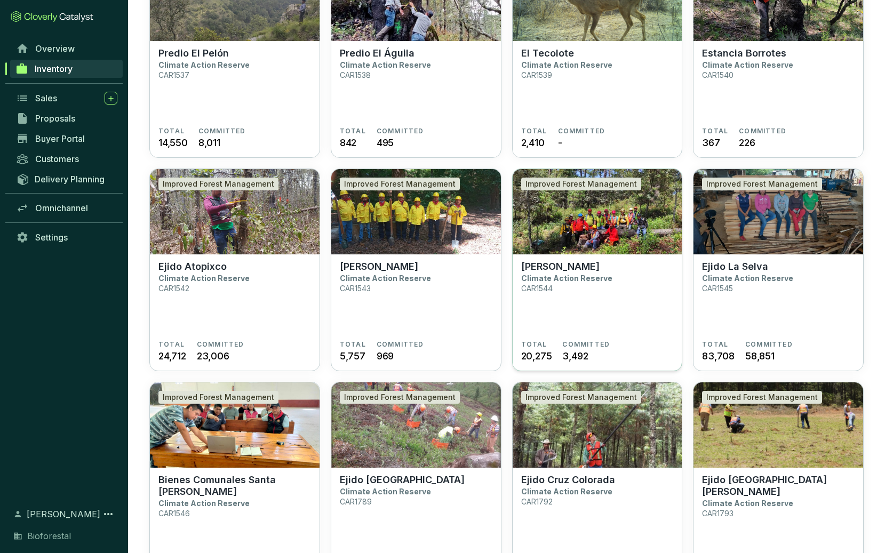
click at [617, 312] on section "Ejido Zacualtipán Climate Action Reserve CAR1544" at bounding box center [597, 301] width 153 height 80
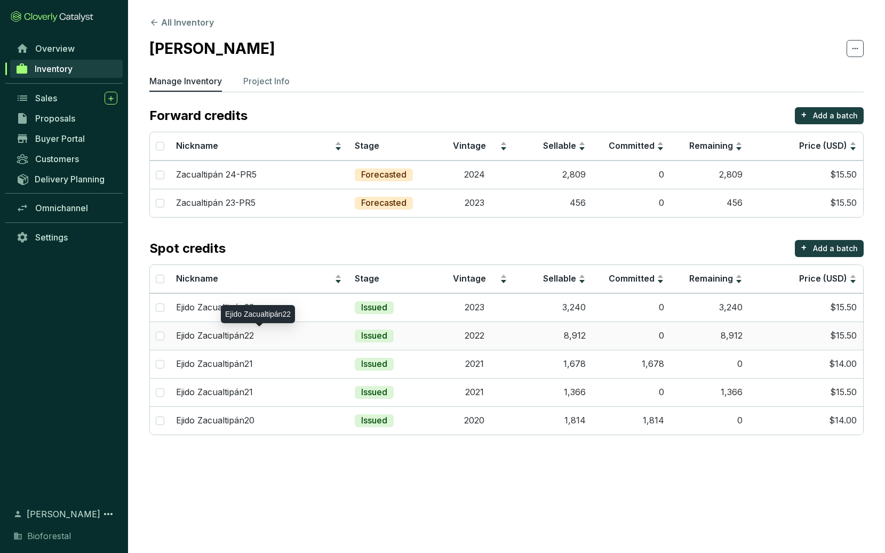
click at [240, 336] on p "Ejido Zacualtipán22" at bounding box center [215, 336] width 78 height 12
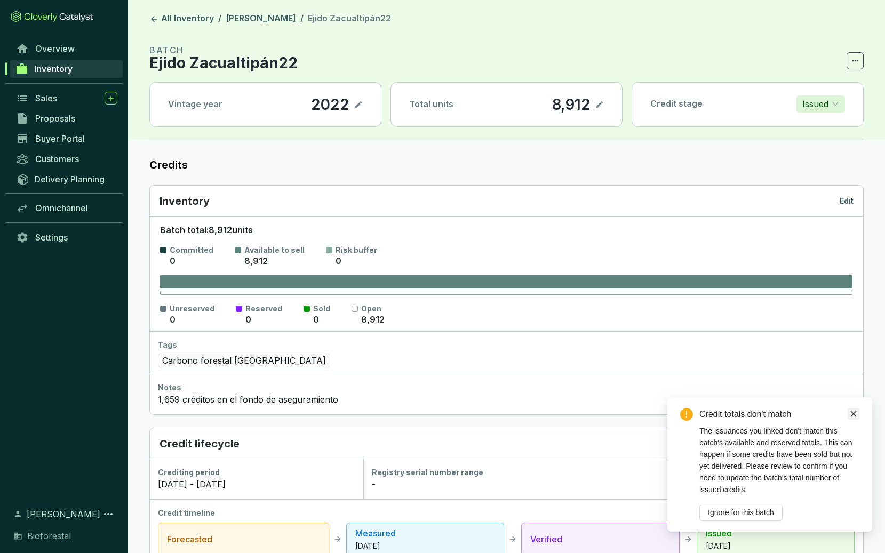
click at [853, 415] on icon "close" at bounding box center [853, 413] width 7 height 7
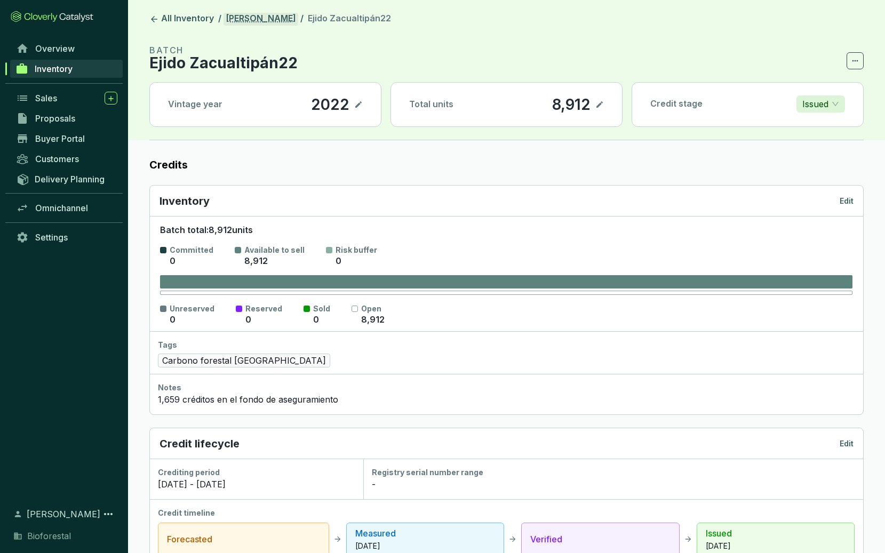
click at [277, 17] on link "[PERSON_NAME]" at bounding box center [261, 19] width 75 height 13
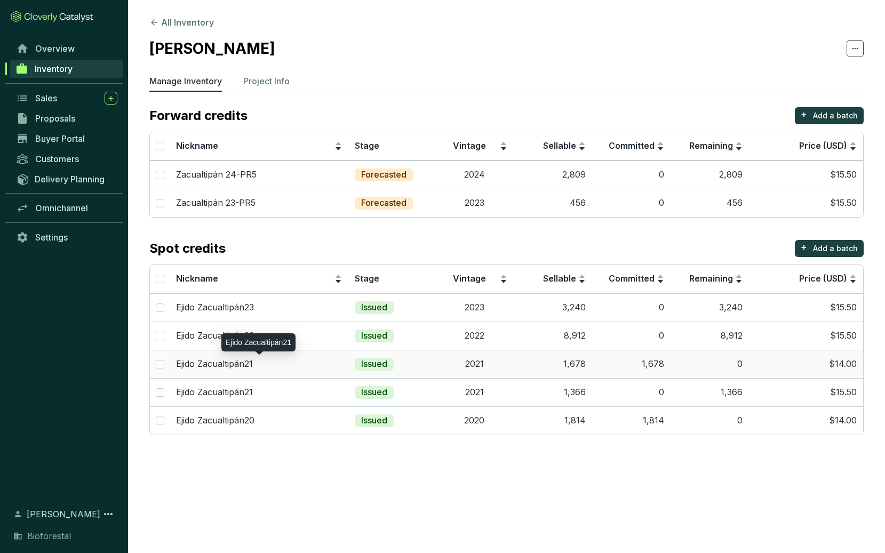
click at [194, 363] on p "Ejido Zacualtipán21" at bounding box center [214, 365] width 77 height 12
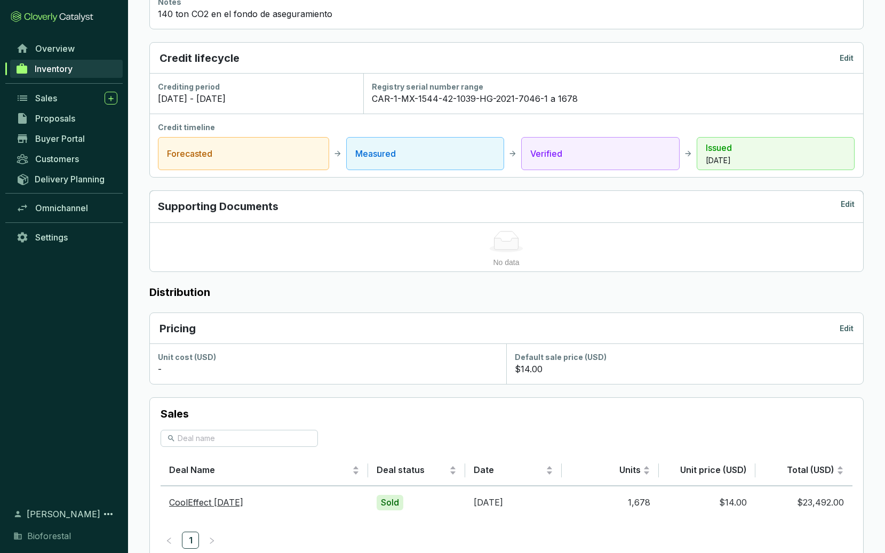
scroll to position [418, 0]
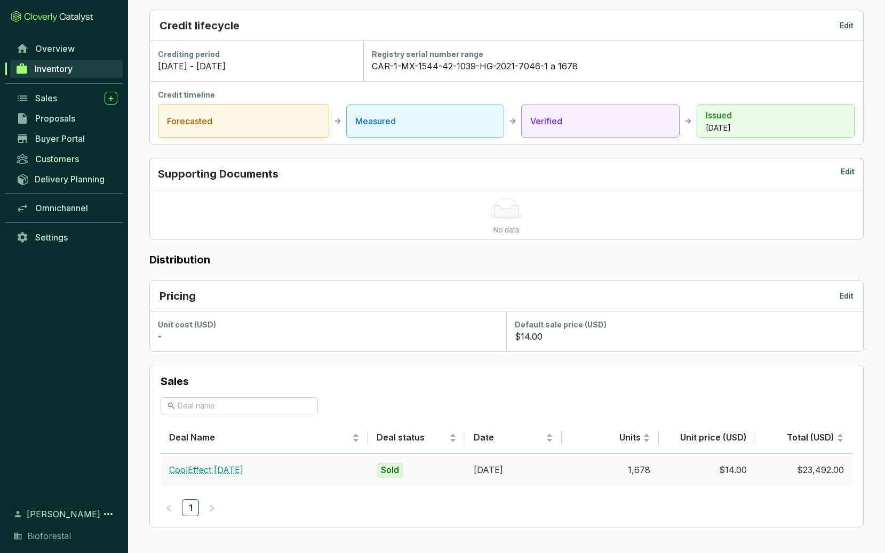
click at [200, 470] on link "CoolEffect [DATE]" at bounding box center [206, 470] width 74 height 11
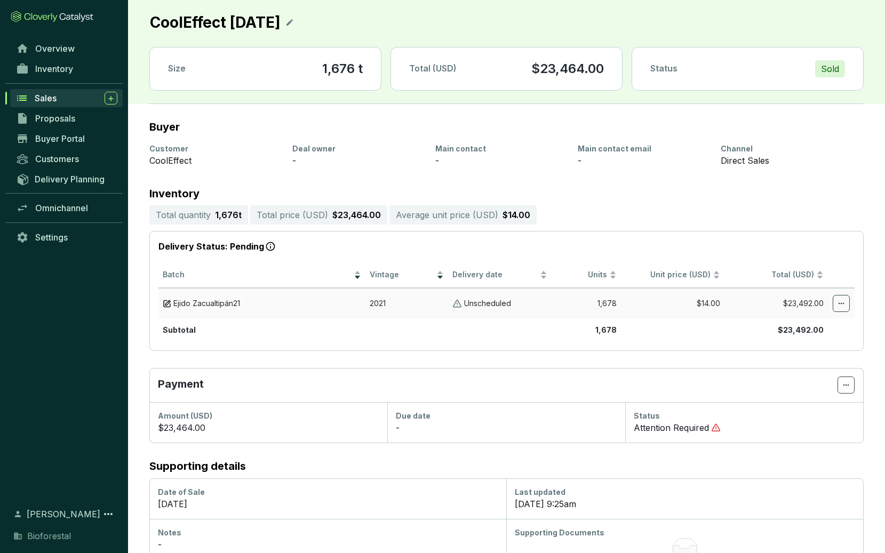
scroll to position [38, 0]
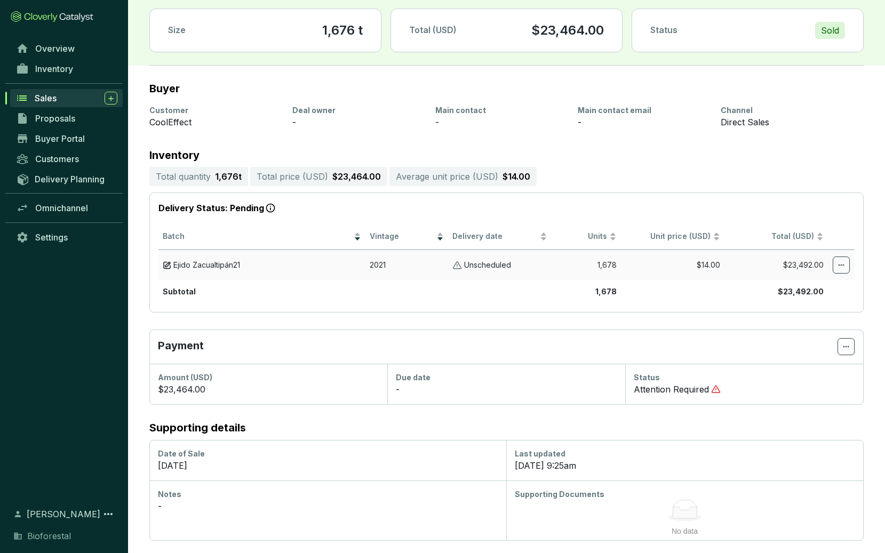
click at [490, 265] on p "Unscheduled" at bounding box center [487, 265] width 47 height 10
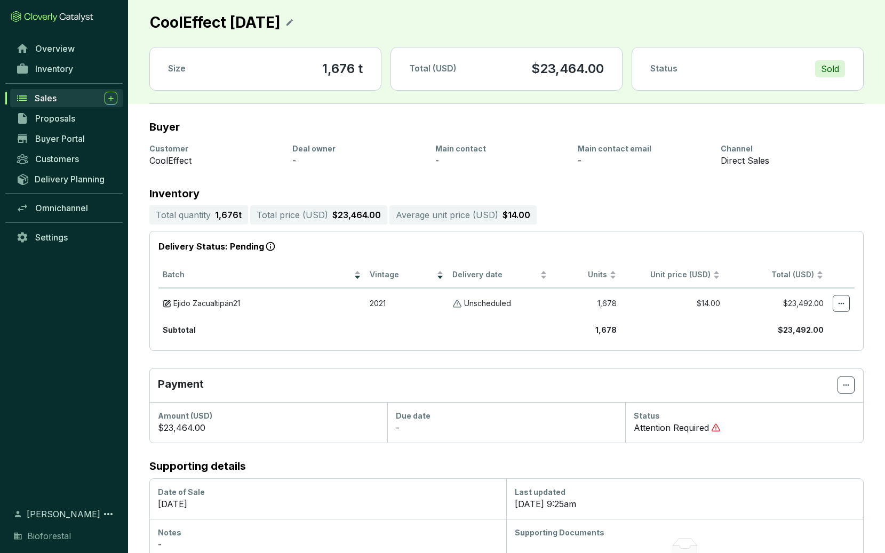
scroll to position [3, 0]
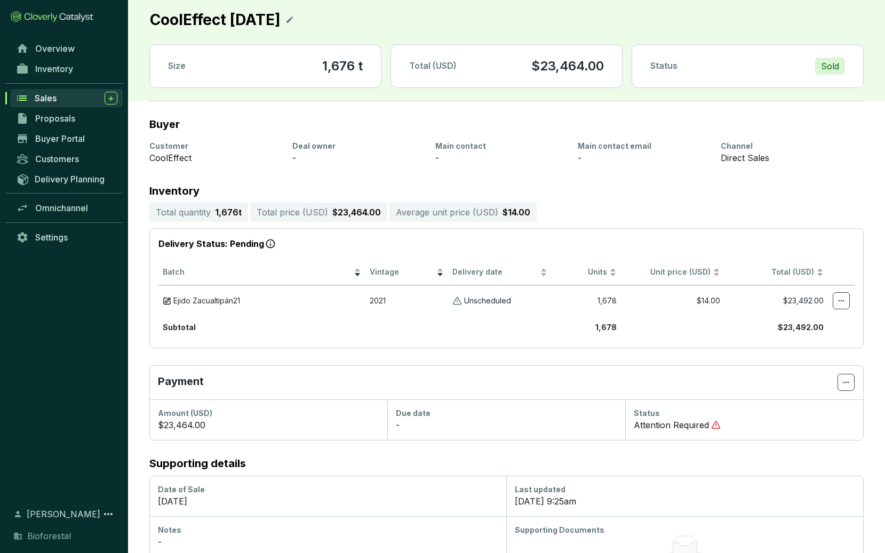
click at [290, 20] on icon at bounding box center [289, 19] width 9 height 13
click at [306, 18] on icon at bounding box center [307, 19] width 9 height 13
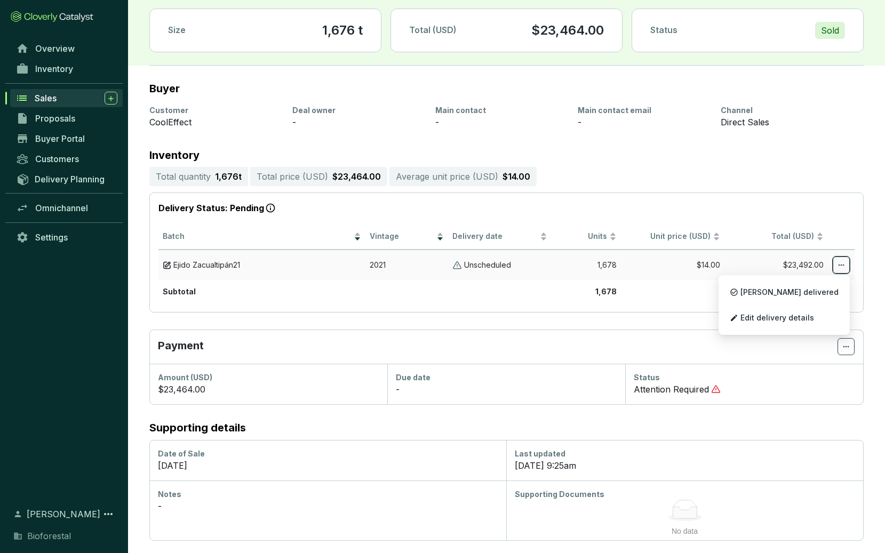
click at [834, 263] on span at bounding box center [841, 265] width 17 height 17
click at [799, 289] on span "[PERSON_NAME] delivered" at bounding box center [790, 292] width 98 height 9
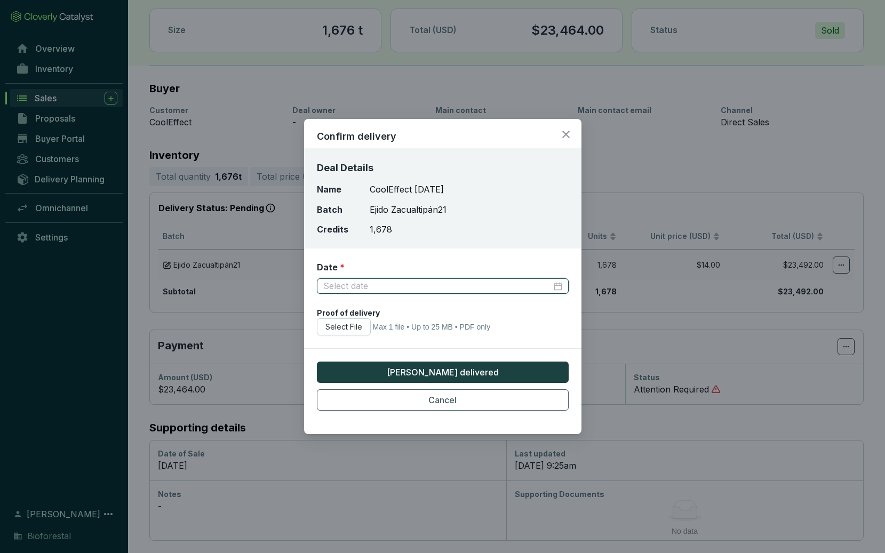
click at [350, 283] on input "Date *" at bounding box center [437, 287] width 228 height 12
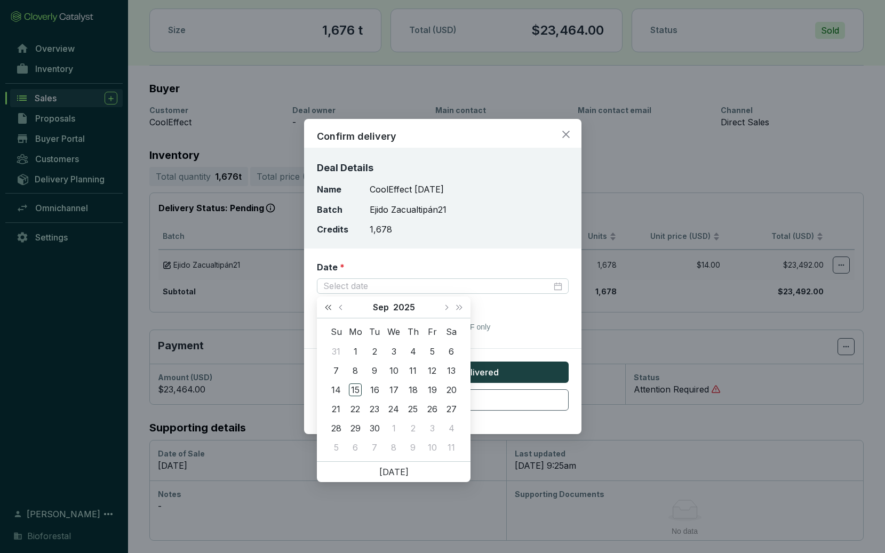
click at [330, 307] on span "Last year (Control + left)" at bounding box center [328, 307] width 5 height 5
type input "2022-09-08"
click at [414, 369] on div "8" at bounding box center [413, 370] width 13 height 13
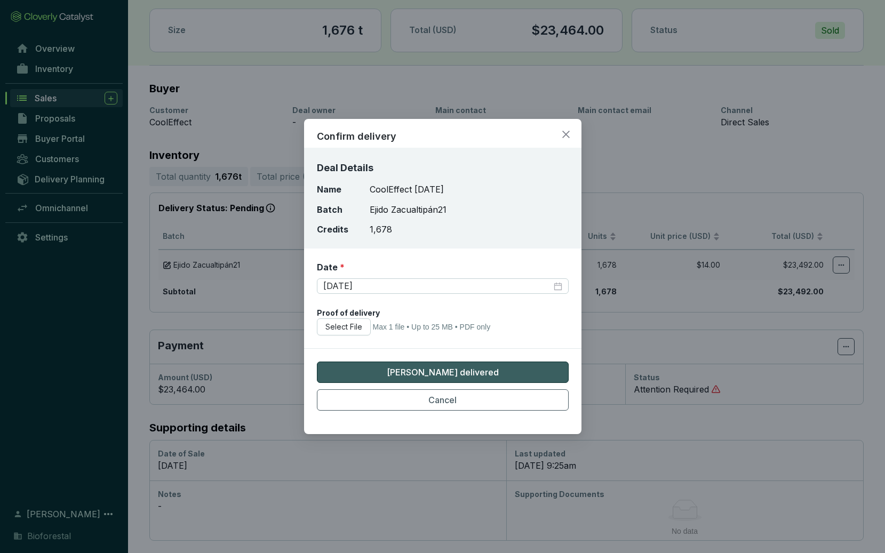
click at [414, 369] on span "[PERSON_NAME] delivered" at bounding box center [443, 372] width 112 height 13
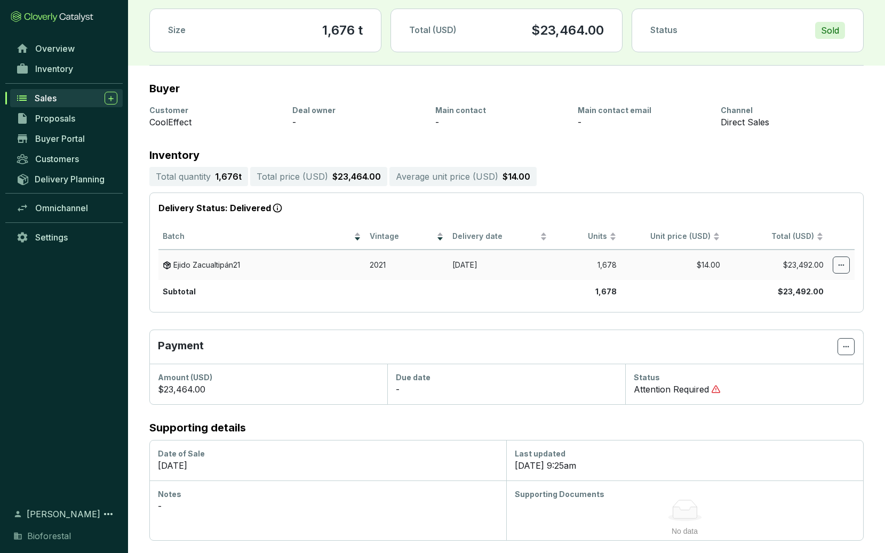
scroll to position [0, 0]
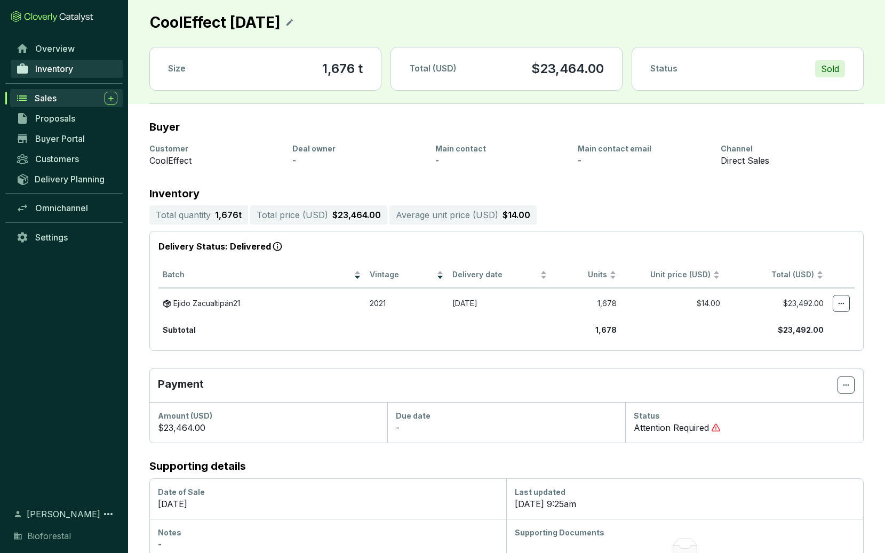
click at [57, 69] on span "Inventory" at bounding box center [54, 69] width 38 height 11
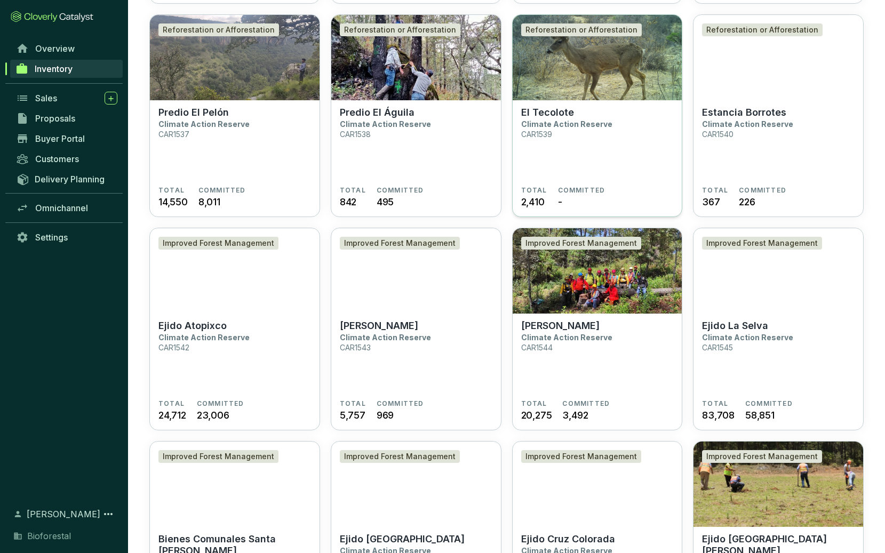
scroll to position [303, 0]
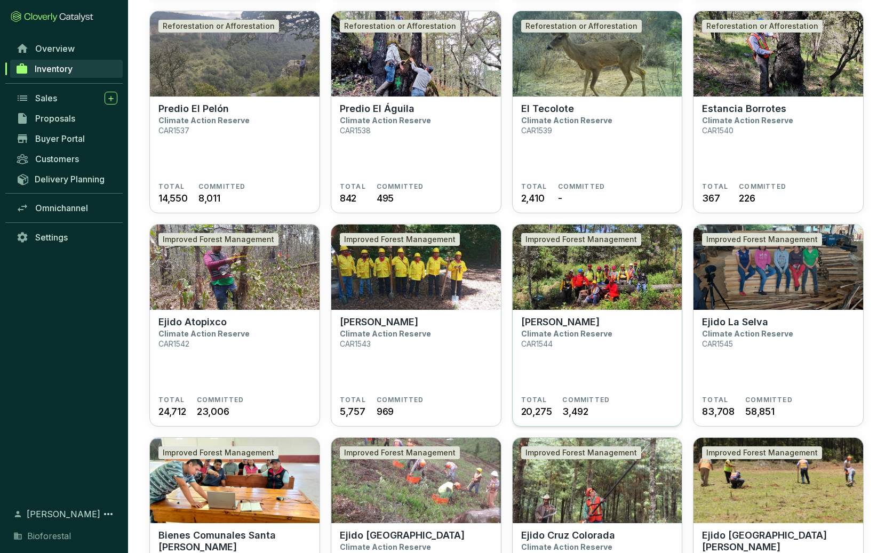
click at [585, 323] on p "[PERSON_NAME]" at bounding box center [560, 322] width 78 height 12
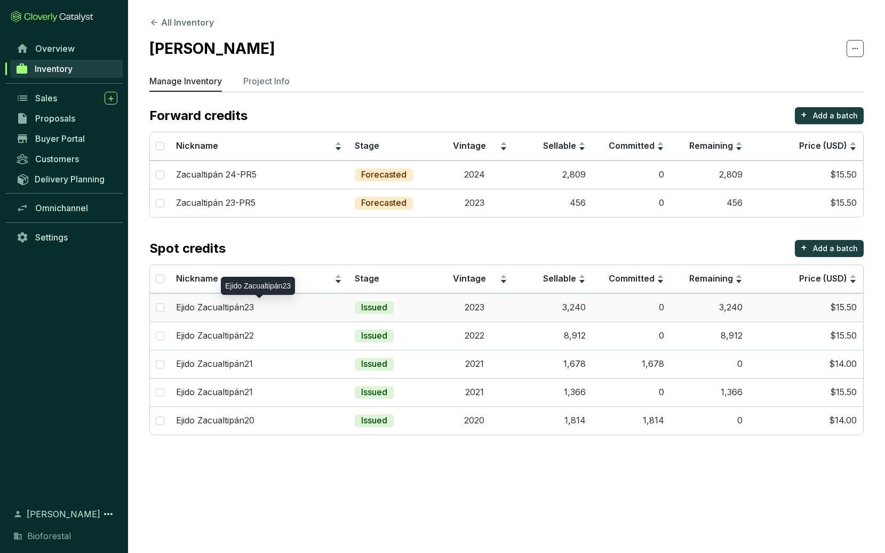
click at [244, 307] on p "Ejido Zacualtipán23" at bounding box center [215, 308] width 78 height 12
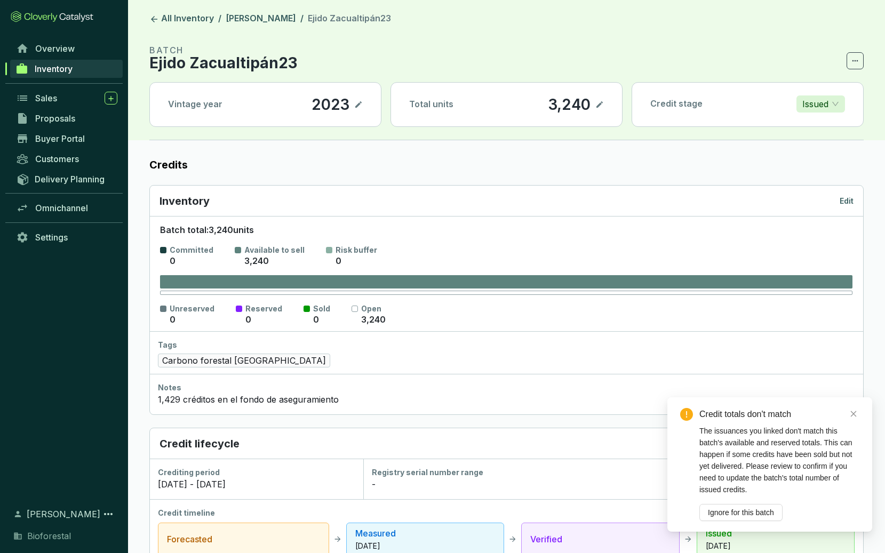
click at [600, 106] on icon at bounding box center [600, 104] width 9 height 13
click at [749, 510] on span "Ignore for this batch" at bounding box center [741, 513] width 66 height 12
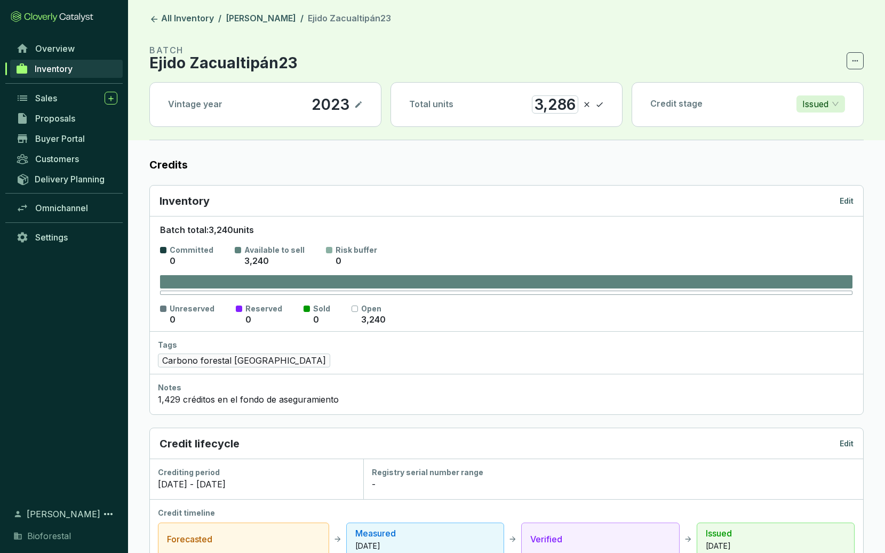
click at [600, 106] on icon at bounding box center [600, 104] width 9 height 13
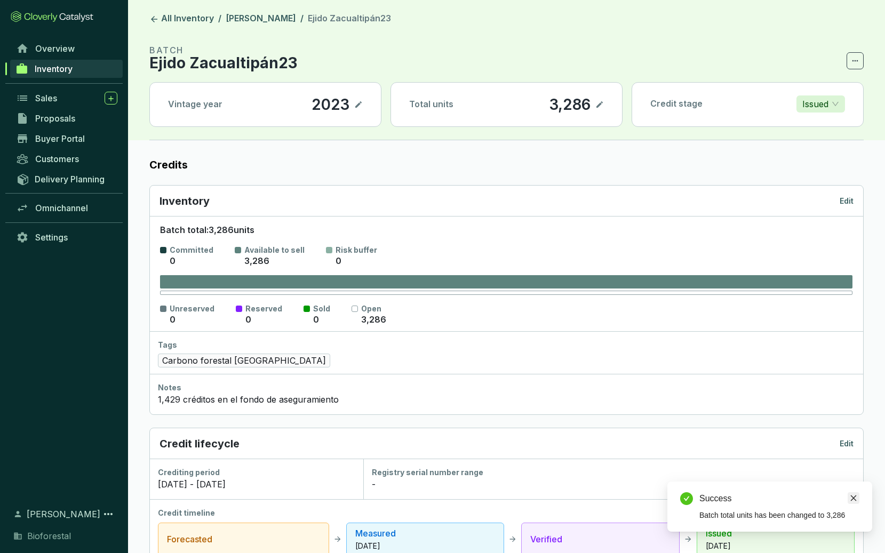
click at [850, 498] on icon "close" at bounding box center [853, 498] width 7 height 7
click at [257, 18] on link "[PERSON_NAME]" at bounding box center [261, 19] width 75 height 13
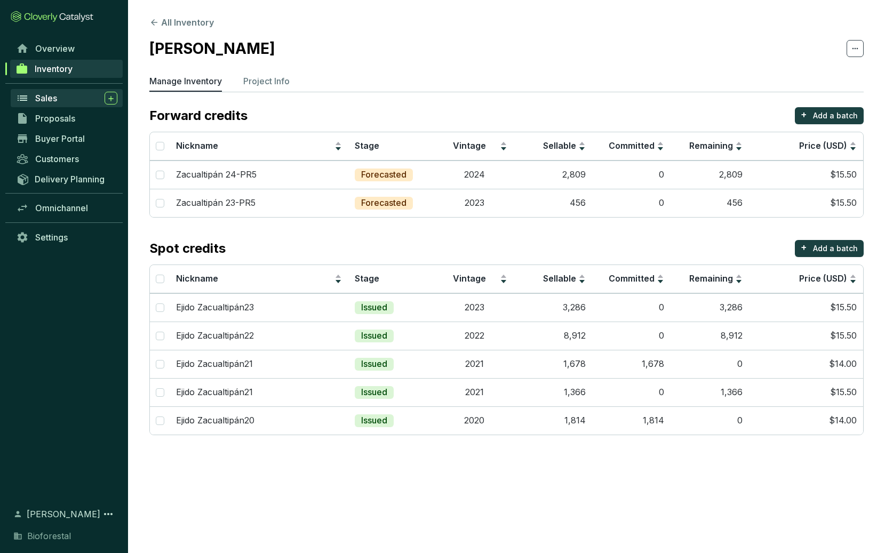
click at [52, 100] on span "Sales" at bounding box center [46, 98] width 22 height 11
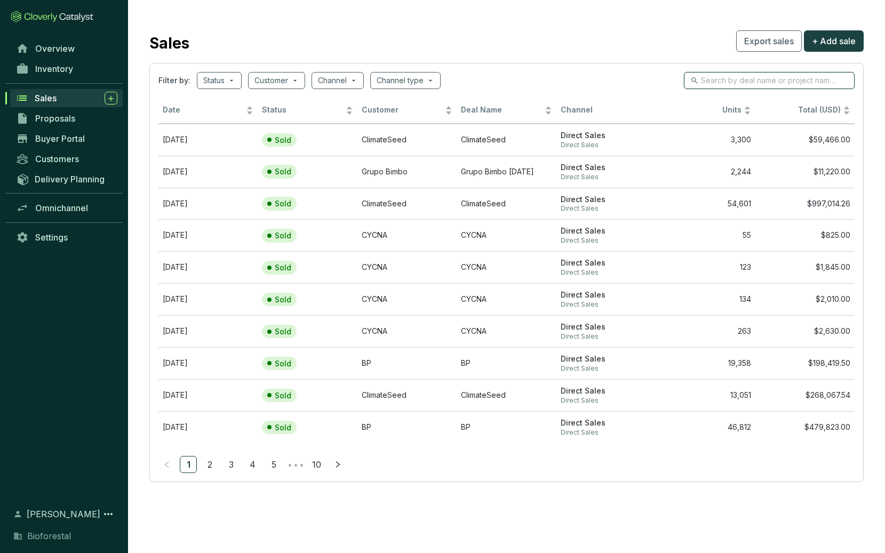
click at [757, 81] on input "search" at bounding box center [770, 81] width 138 height 12
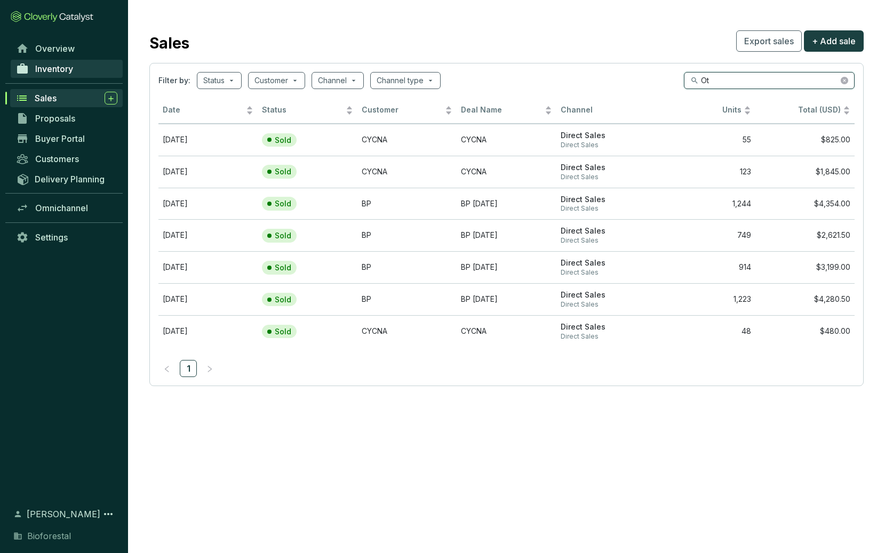
type input "Ot"
click at [51, 69] on span "Inventory" at bounding box center [54, 69] width 38 height 11
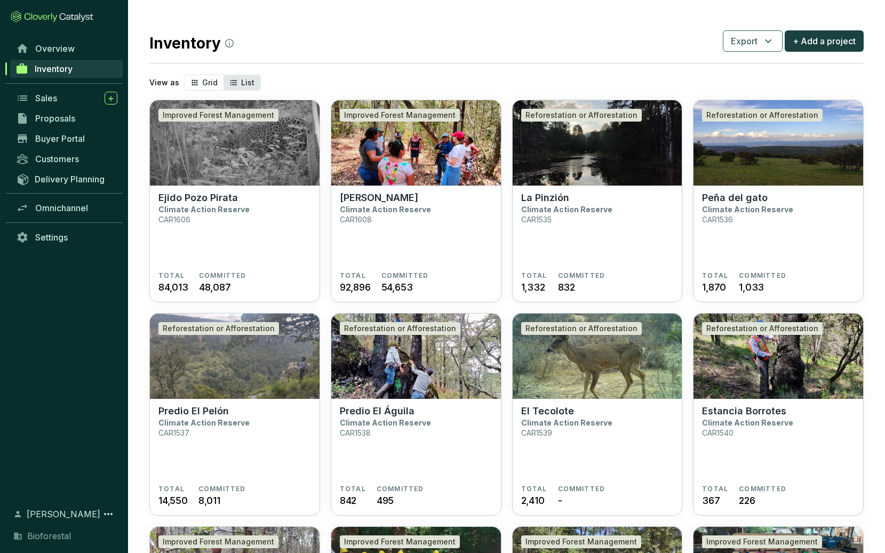
click at [224, 82] on div "List" at bounding box center [242, 82] width 37 height 15
click at [224, 75] on input "List" at bounding box center [224, 75] width 0 height 0
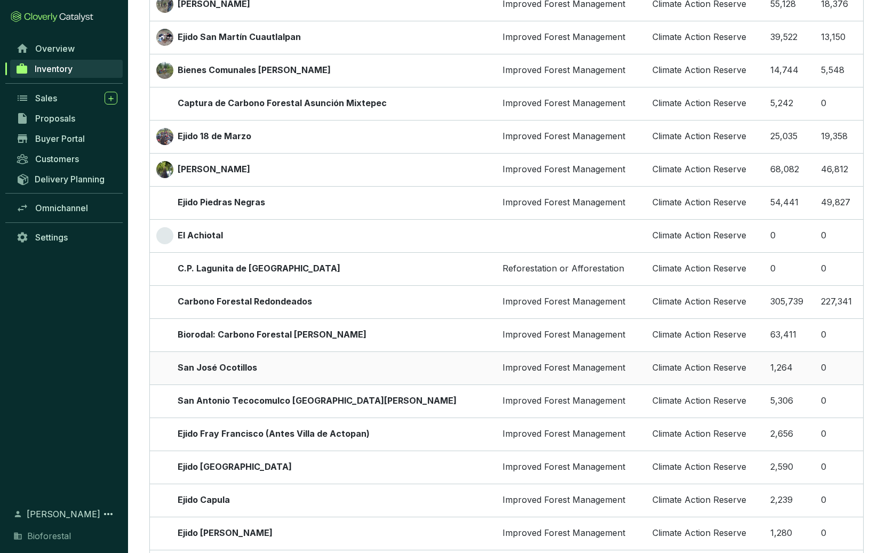
scroll to position [1035, 0]
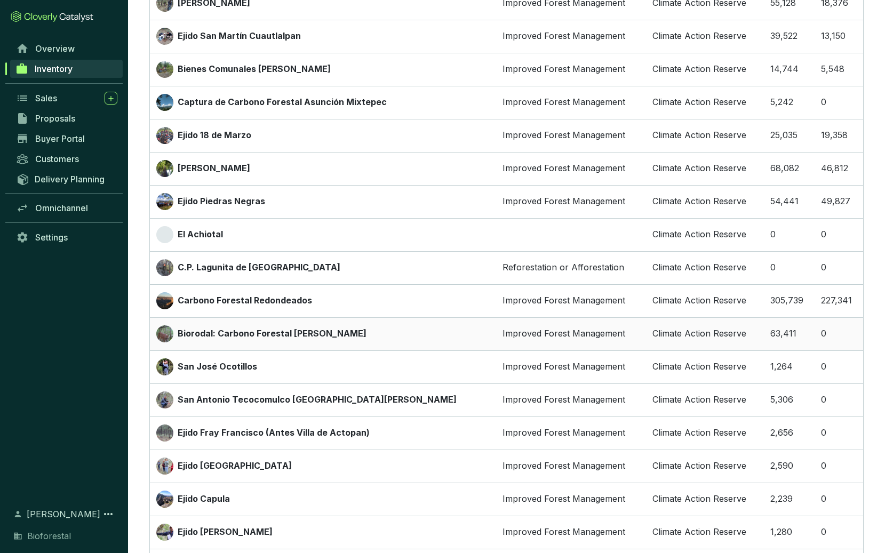
click at [247, 336] on p "Biorodal: Carbono Forestal [PERSON_NAME]" at bounding box center [272, 334] width 189 height 12
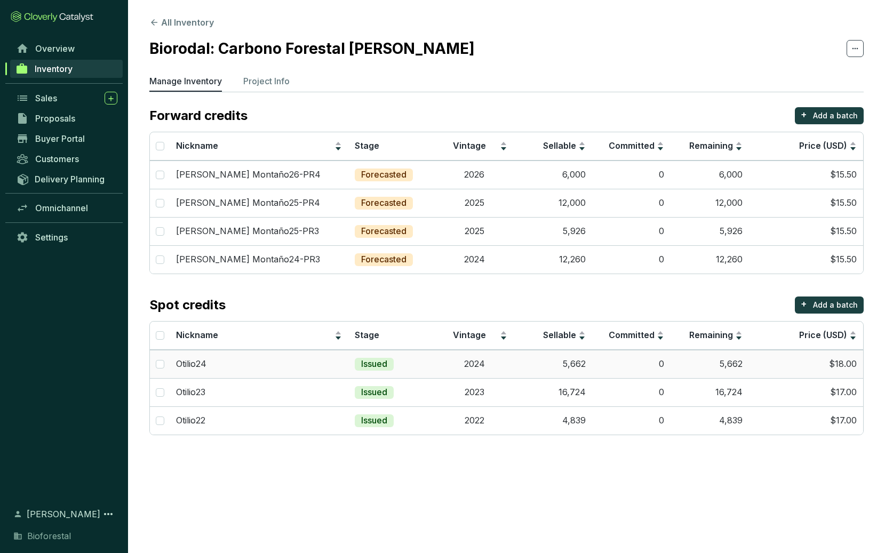
click at [842, 363] on td "$18.00" at bounding box center [806, 364] width 114 height 28
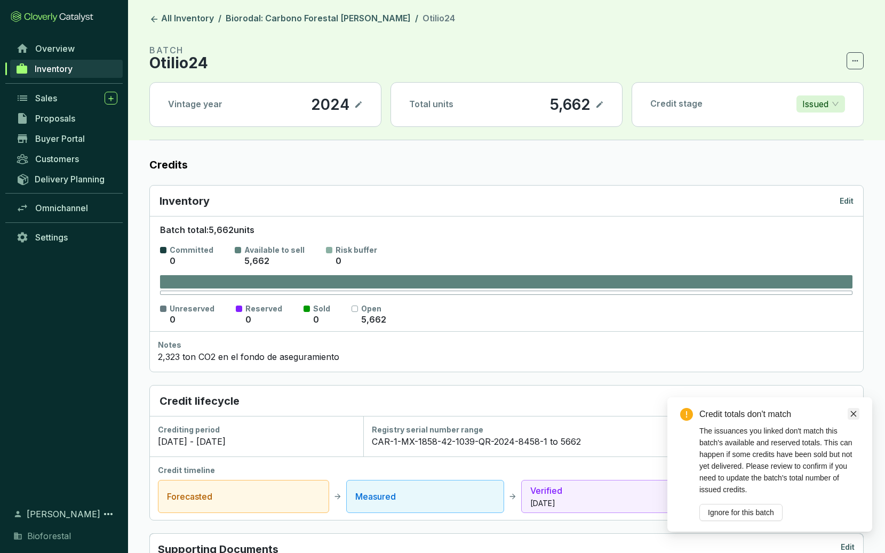
click at [856, 417] on icon "close" at bounding box center [853, 413] width 7 height 7
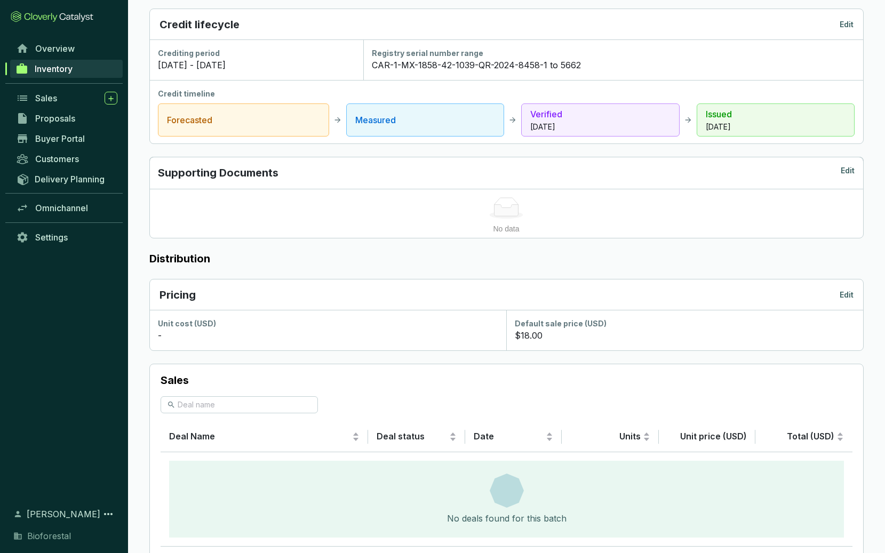
scroll to position [379, 0]
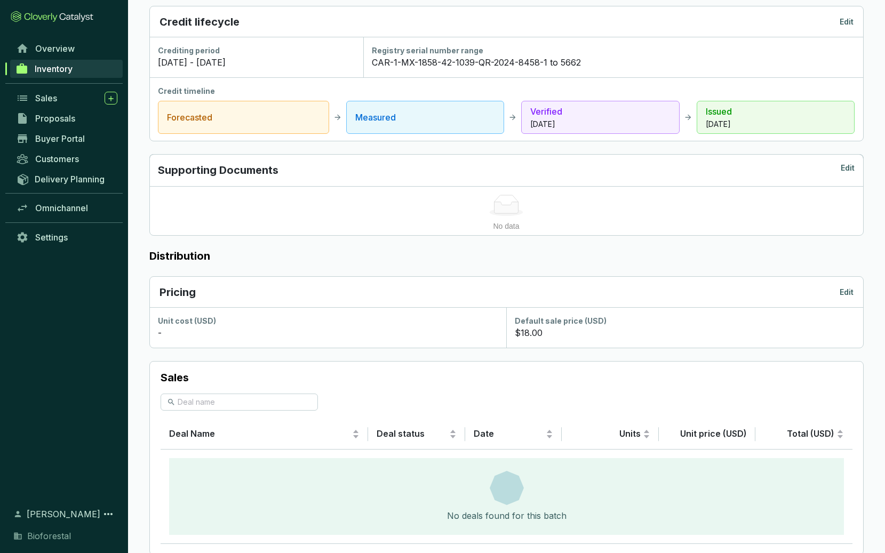
click at [847, 291] on p "Edit" at bounding box center [847, 292] width 14 height 11
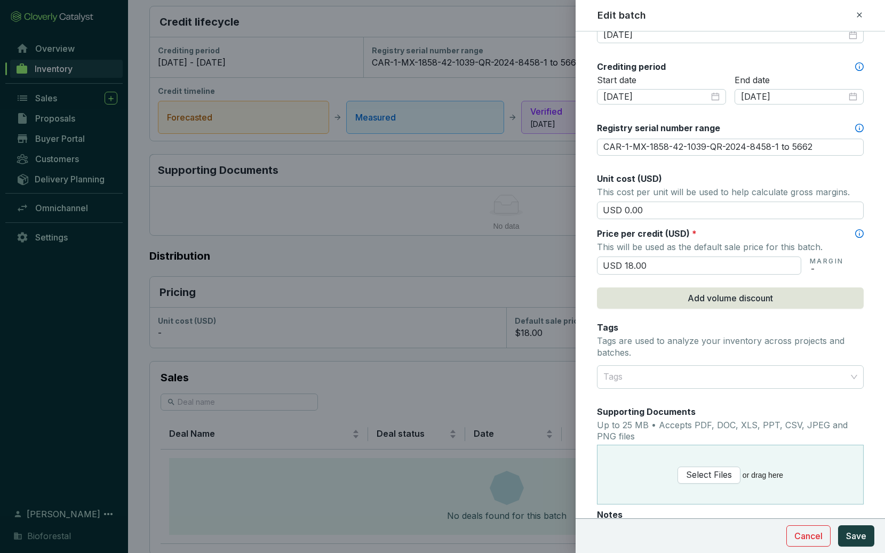
scroll to position [351, 0]
click at [632, 263] on input "USD 18.00" at bounding box center [699, 265] width 204 height 18
type input "USD 17.00"
click at [858, 537] on span "Save" at bounding box center [856, 536] width 20 height 13
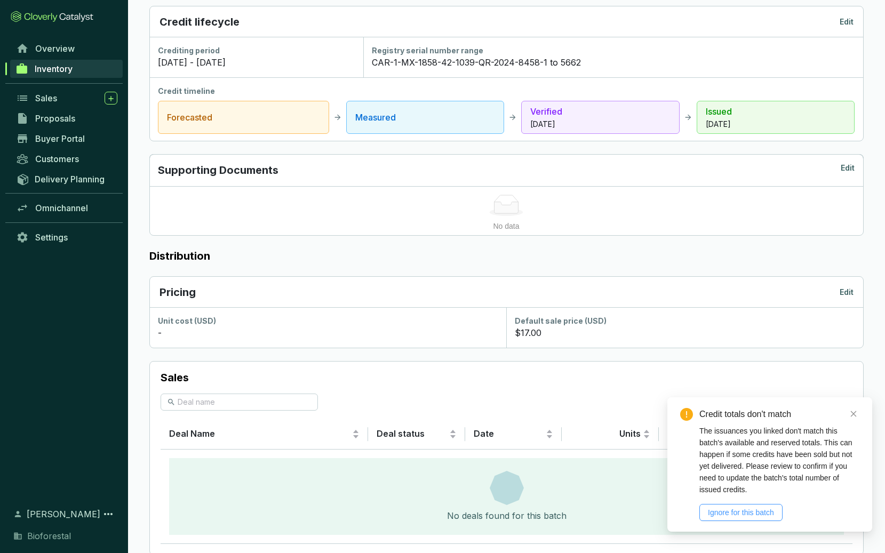
click at [771, 511] on span "Ignore for this batch" at bounding box center [741, 513] width 66 height 12
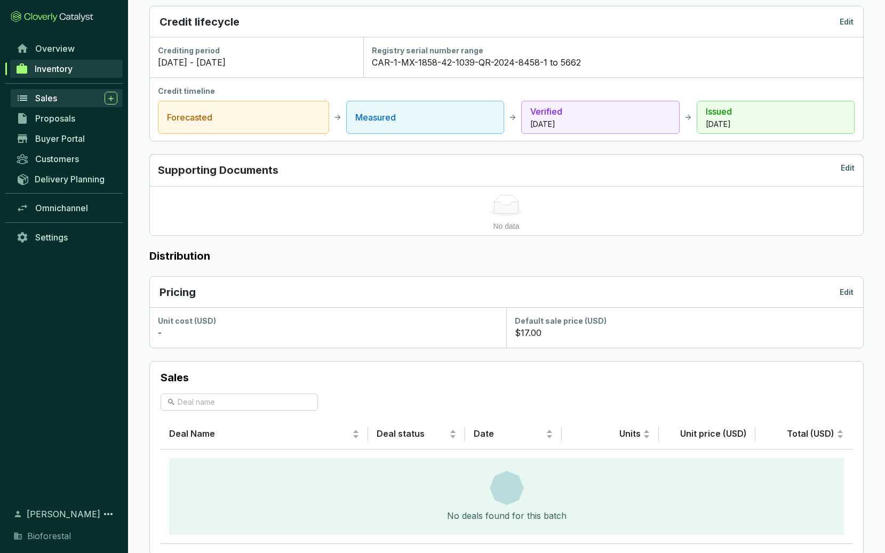
click at [47, 101] on span "Sales" at bounding box center [46, 98] width 22 height 11
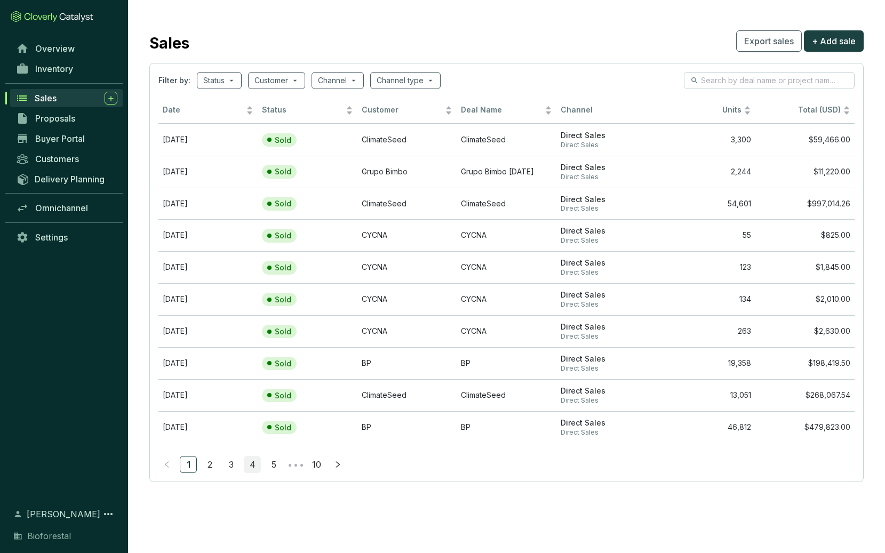
click at [256, 463] on link "4" at bounding box center [252, 465] width 16 height 16
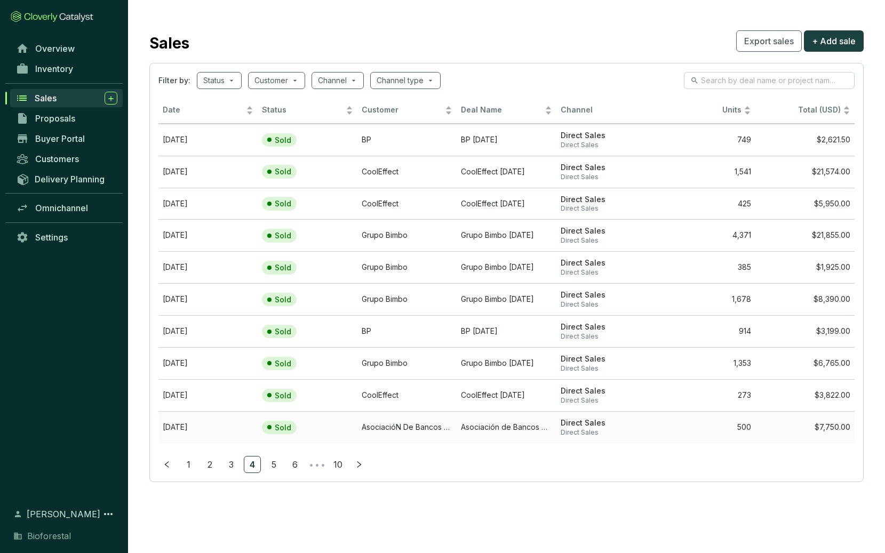
click at [411, 423] on td "AsociacióN De Bancos De MéXico ABM A.C." at bounding box center [407, 427] width 99 height 32
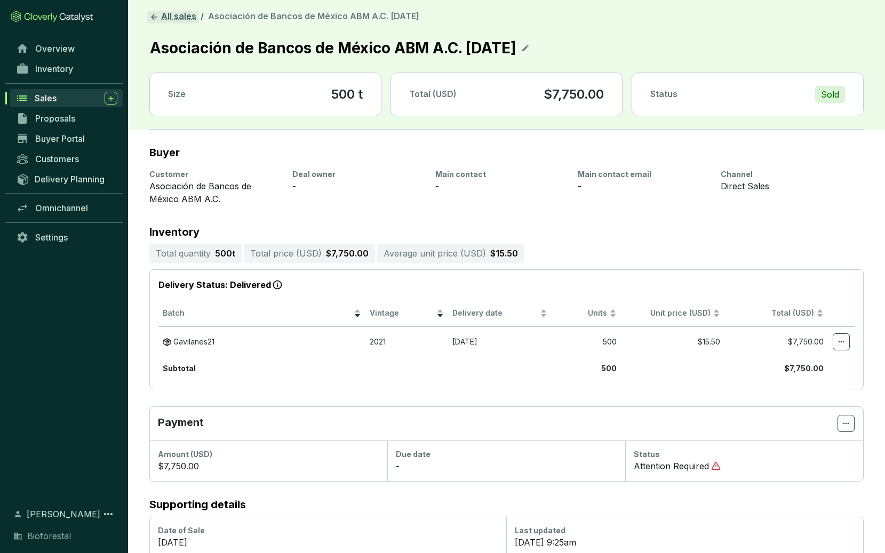
click at [194, 11] on link "All sales" at bounding box center [172, 17] width 51 height 13
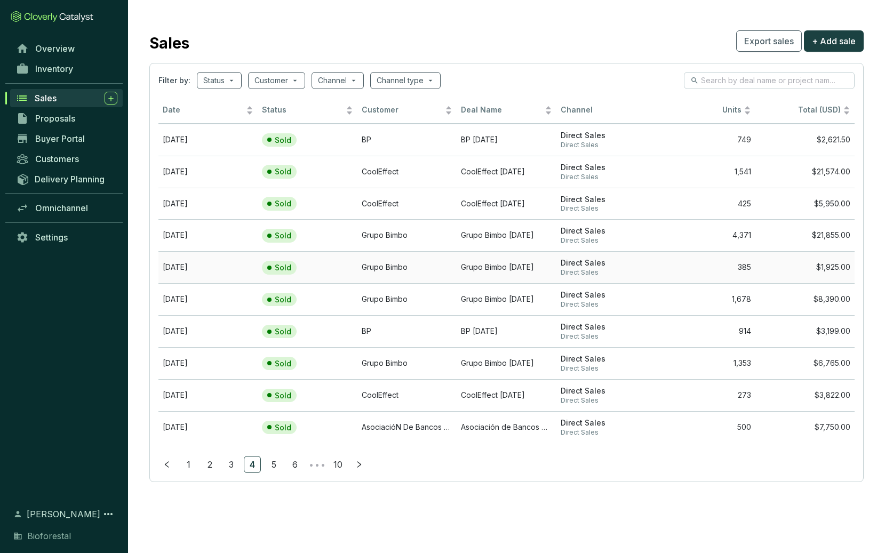
click at [381, 255] on td "Grupo Bimbo" at bounding box center [407, 267] width 99 height 32
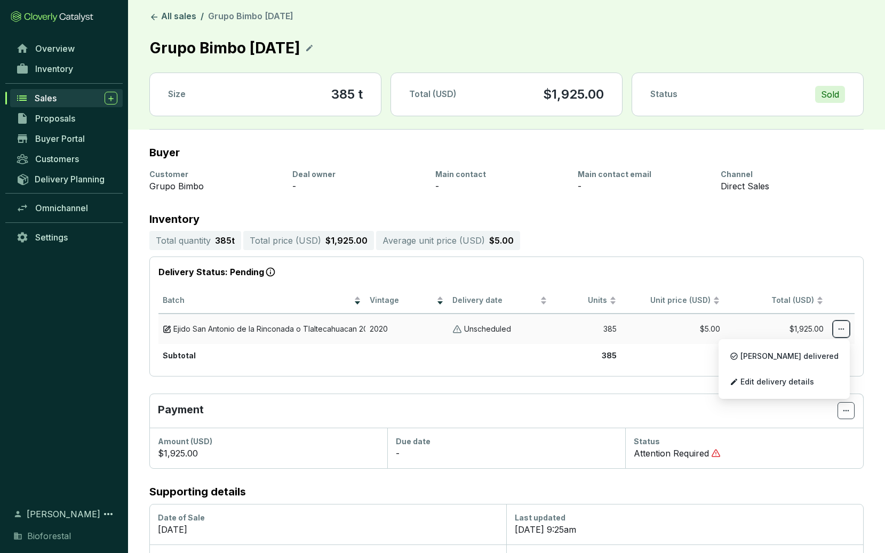
click at [839, 328] on icon at bounding box center [841, 329] width 9 height 13
click at [800, 355] on span "[PERSON_NAME] delivered" at bounding box center [790, 356] width 98 height 9
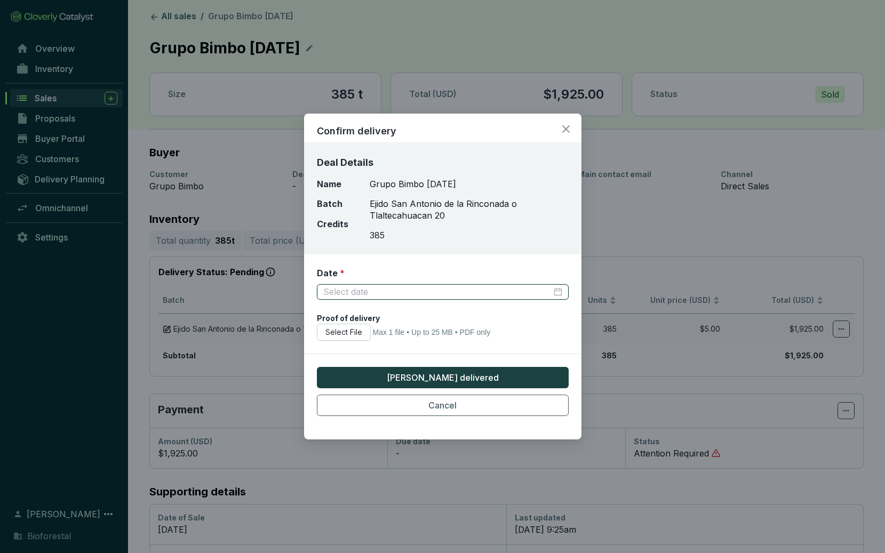
click at [405, 289] on input "Date *" at bounding box center [437, 293] width 228 height 12
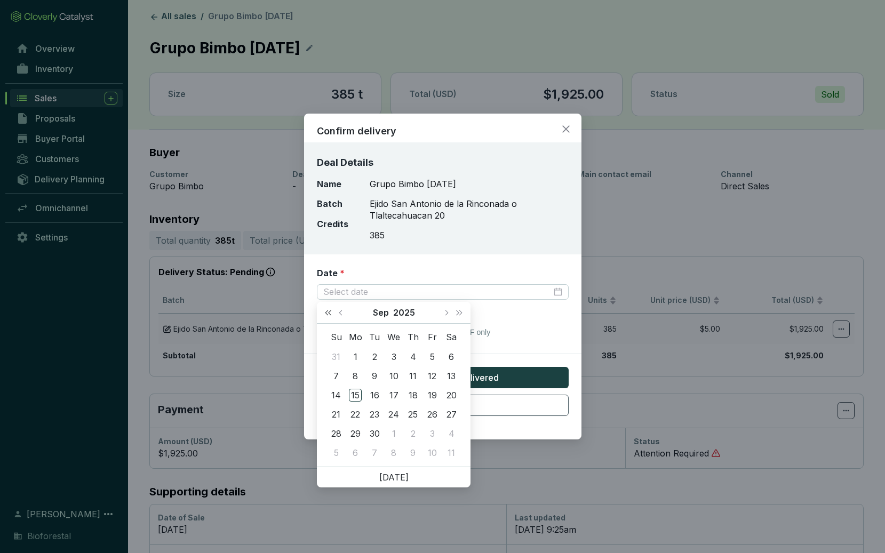
click at [329, 312] on span "Last year (Control + left)" at bounding box center [328, 312] width 5 height 5
click at [446, 313] on span "Next month (PageDown)" at bounding box center [445, 312] width 5 height 5
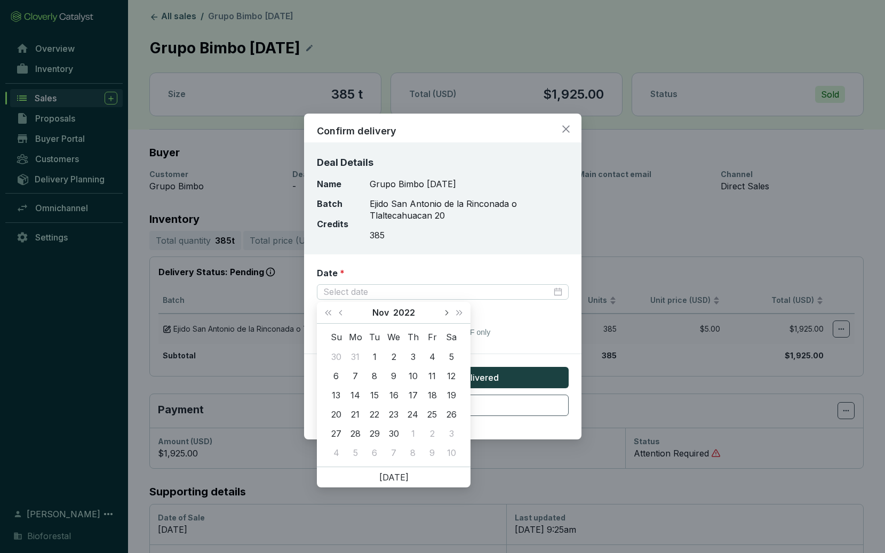
click at [446, 313] on span "Next month (PageDown)" at bounding box center [445, 312] width 5 height 5
type input "[DATE]"
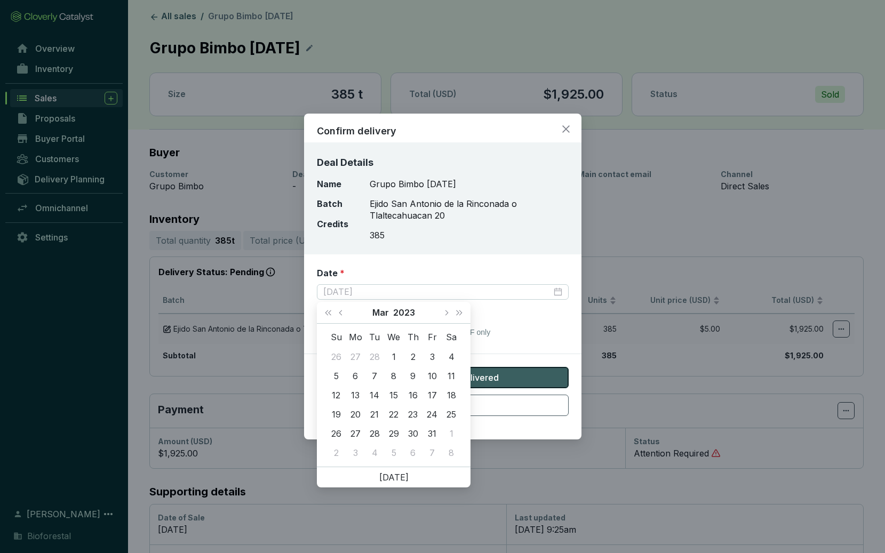
click at [393, 376] on div "8" at bounding box center [393, 376] width 13 height 13
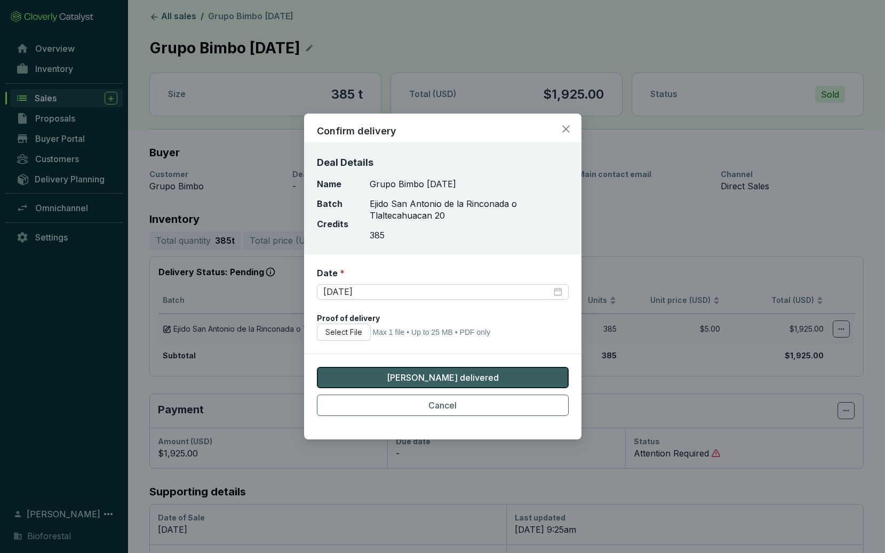
click at [417, 380] on span "[PERSON_NAME] delivered" at bounding box center [443, 377] width 112 height 13
